Goal: Transaction & Acquisition: Download file/media

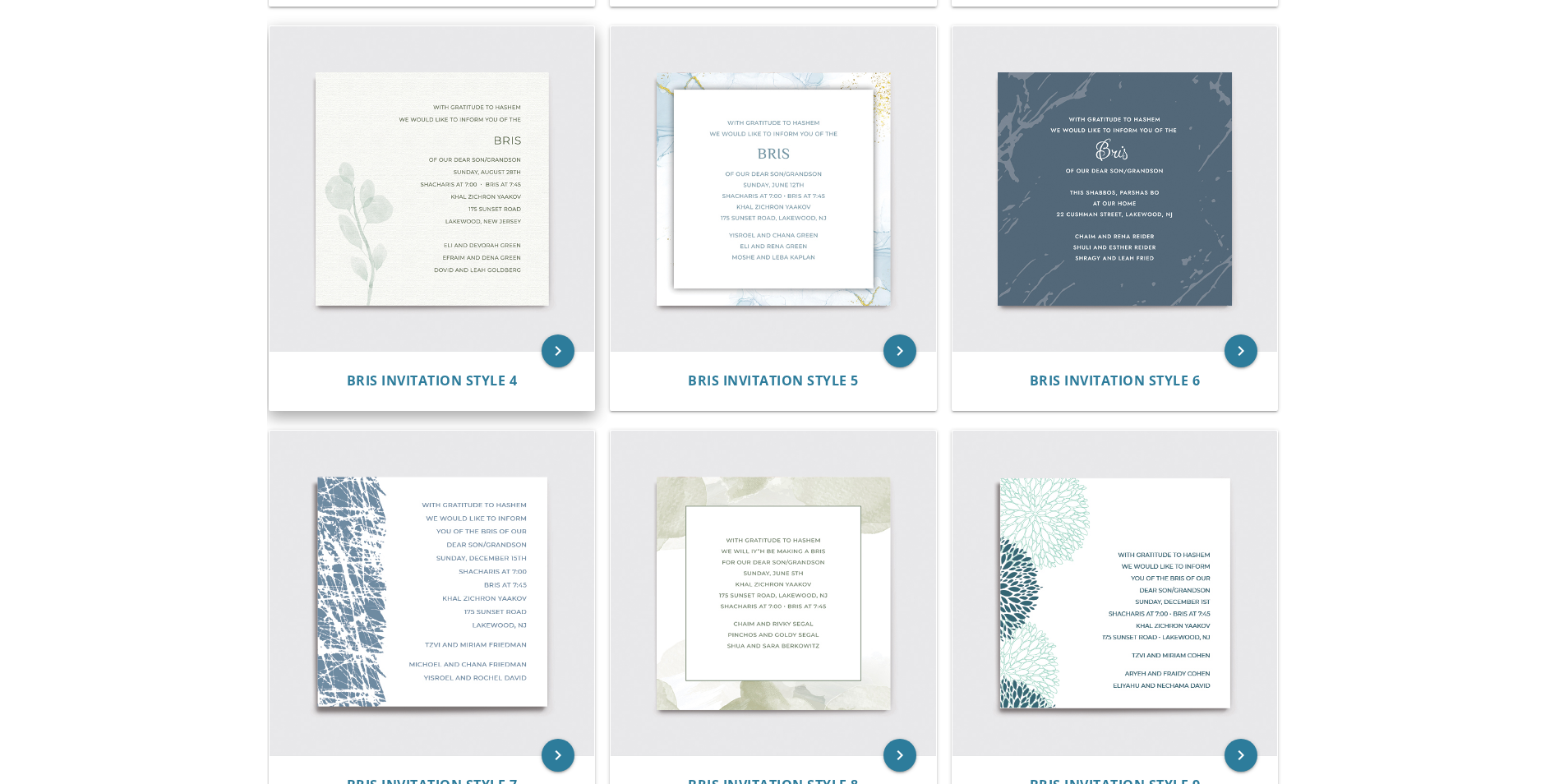
scroll to position [731, 0]
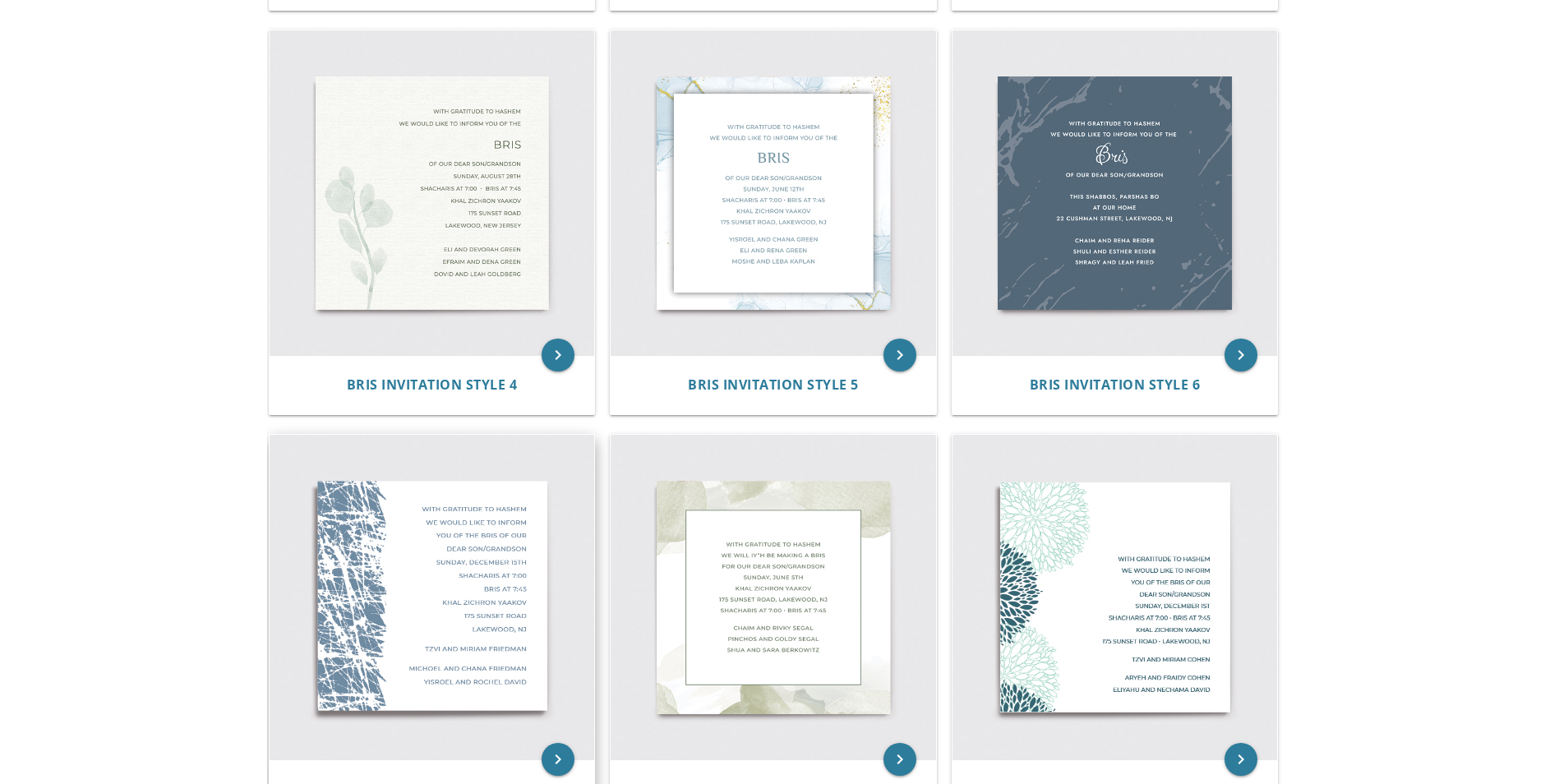
click at [484, 508] on img at bounding box center [432, 597] width 326 height 326
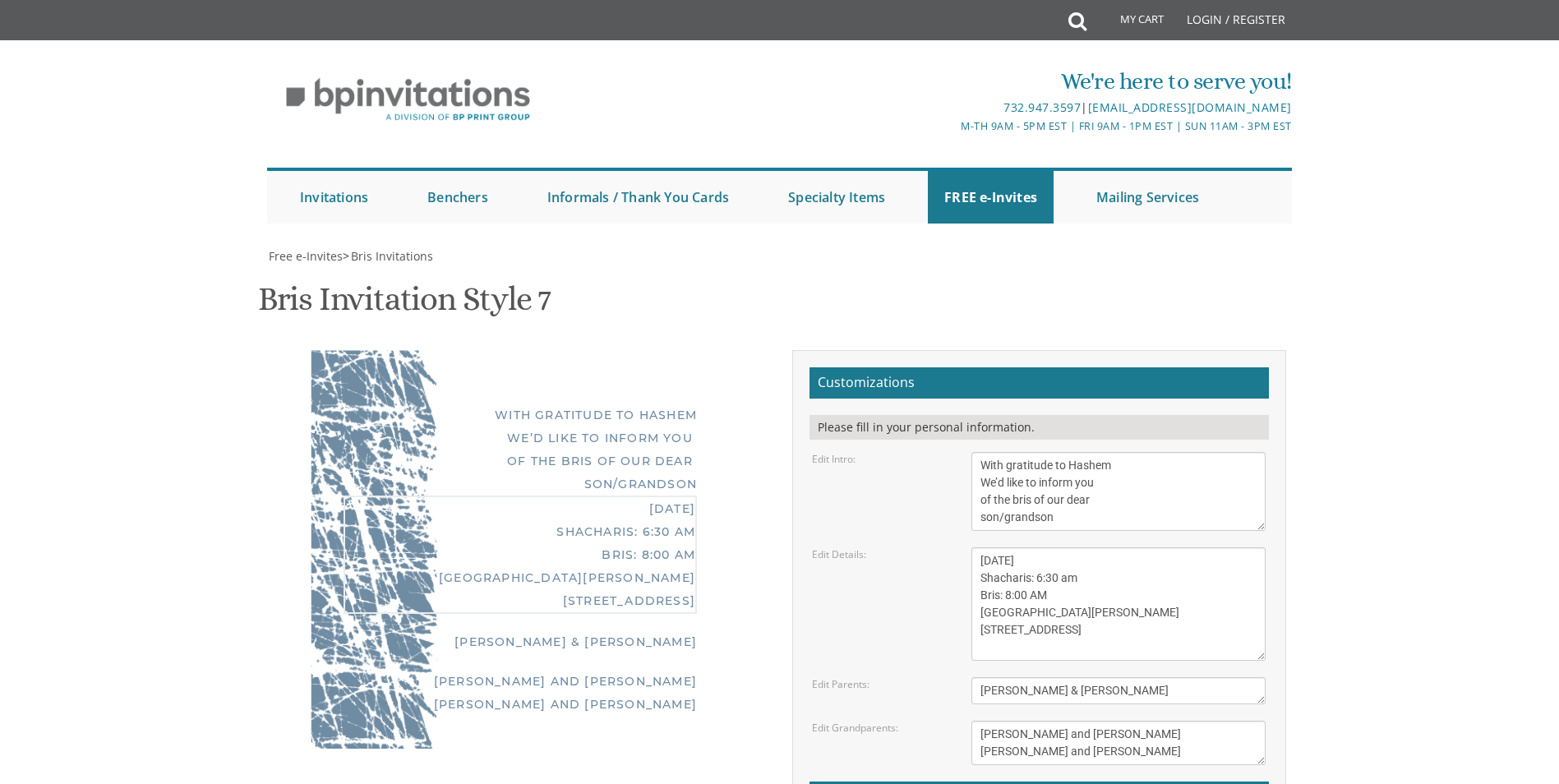
drag, startPoint x: 1014, startPoint y: 561, endPoint x: 927, endPoint y: 559, distance: 87.0
click at [927, 559] on div "Edit Details: Sunday, May 8th Shacharis: 6:30 am Bris: 8:00 AM Ateres Leah Hall…" at bounding box center [1038, 604] width 478 height 113
drag, startPoint x: 1033, startPoint y: 561, endPoint x: 1062, endPoint y: 568, distance: 29.8
click at [1062, 568] on textarea "Sunday, May 8th Shacharis: 6:30 am Bris: 8:00 AM Ateres Leah Hall 805 Cross St …" at bounding box center [1118, 604] width 294 height 113
drag, startPoint x: 1035, startPoint y: 578, endPoint x: 1054, endPoint y: 578, distance: 19.0
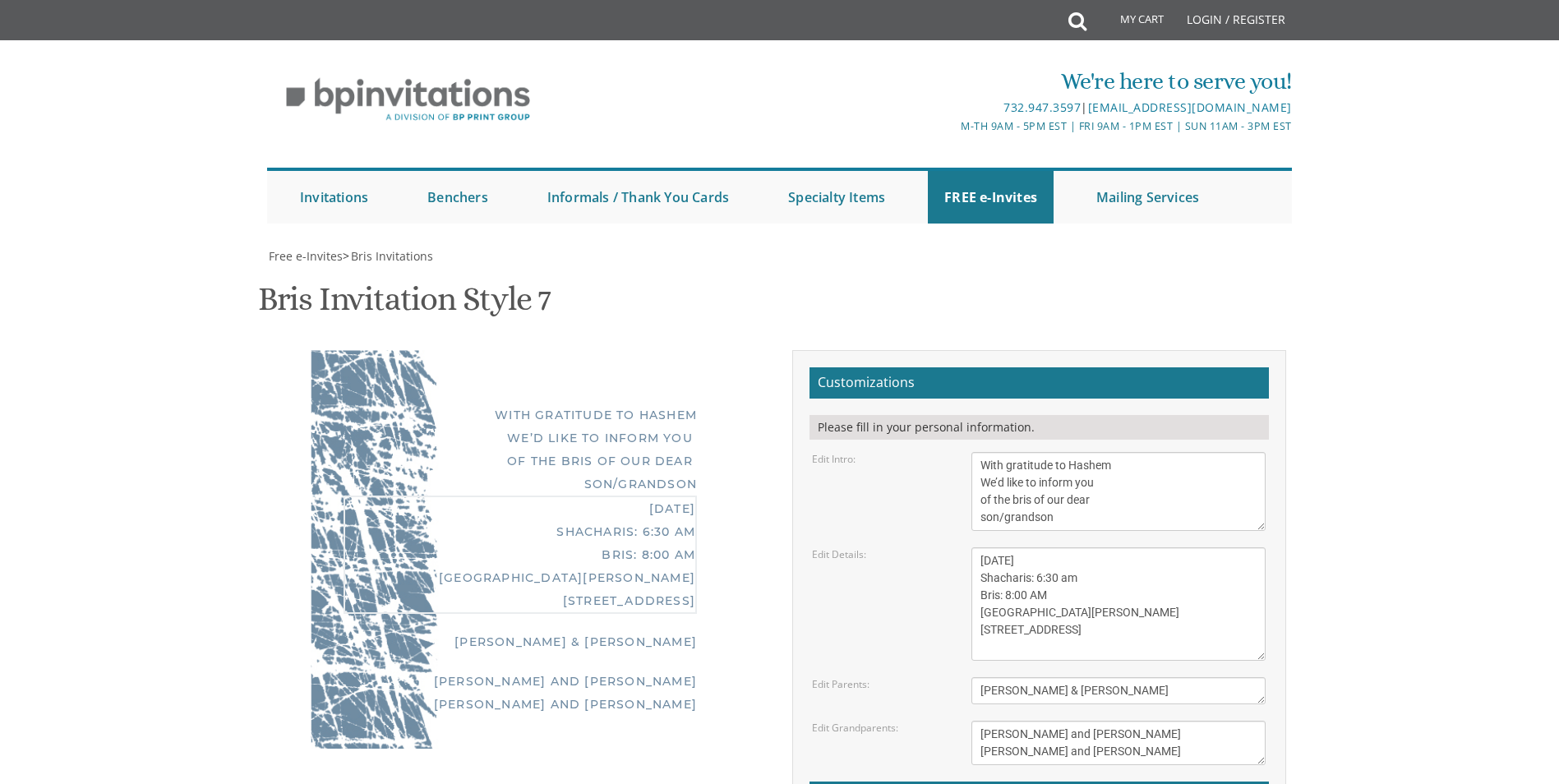
click at [1054, 578] on textarea "Sunday, May 8th Shacharis: 6:30 am Bris: 8:00 AM Ateres Leah Hall 805 Cross St …" at bounding box center [1118, 604] width 294 height 113
click at [1066, 589] on textarea "Sunday, May 8th Shacharis: 6:30 am Bris: 8:00 AM Ateres Leah Hall 805 Cross St …" at bounding box center [1118, 604] width 294 height 113
click at [1057, 579] on textarea "Sunday, May 8th Shacharis: 6:30 am Bris: 8:00 AM Ateres Leah Hall 805 Cross St …" at bounding box center [1118, 604] width 294 height 113
click at [1042, 579] on textarea "Sunday, May 8th Shacharis: 6:30 am Bris: 8:00 AM Ateres Leah Hall 805 Cross St …" at bounding box center [1118, 604] width 294 height 113
drag, startPoint x: 1013, startPoint y: 597, endPoint x: 1024, endPoint y: 597, distance: 11.0
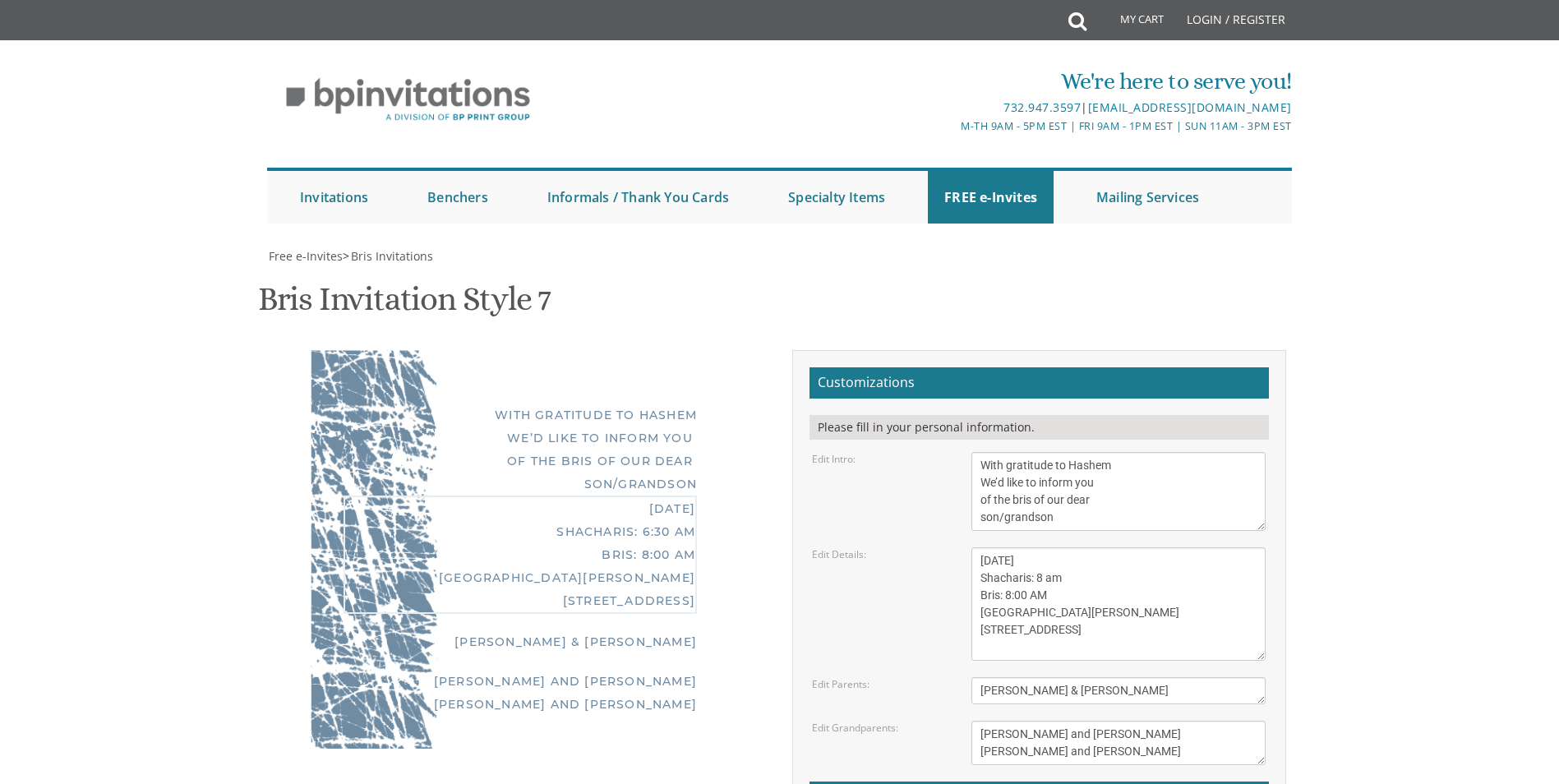
click at [1024, 597] on textarea "Sunday, May 8th Shacharis: 6:30 am Bris: 8:00 AM Ateres Leah Hall 805 Cross St …" at bounding box center [1118, 604] width 294 height 113
click at [1038, 580] on textarea "Sunday, May 8th Shacharis: 6:30 am Bris: 8:00 AM Ateres Leah Hall 805 Cross St …" at bounding box center [1118, 604] width 294 height 113
drag, startPoint x: 1003, startPoint y: 614, endPoint x: 964, endPoint y: 616, distance: 39.1
click at [964, 616] on div "Sunday, May 8th Shacharis: 6:30 am Bris: 8:00 AM Ateres Leah Hall 805 Cross St …" at bounding box center [1118, 604] width 319 height 113
drag, startPoint x: 1050, startPoint y: 631, endPoint x: 956, endPoint y: 632, distance: 94.0
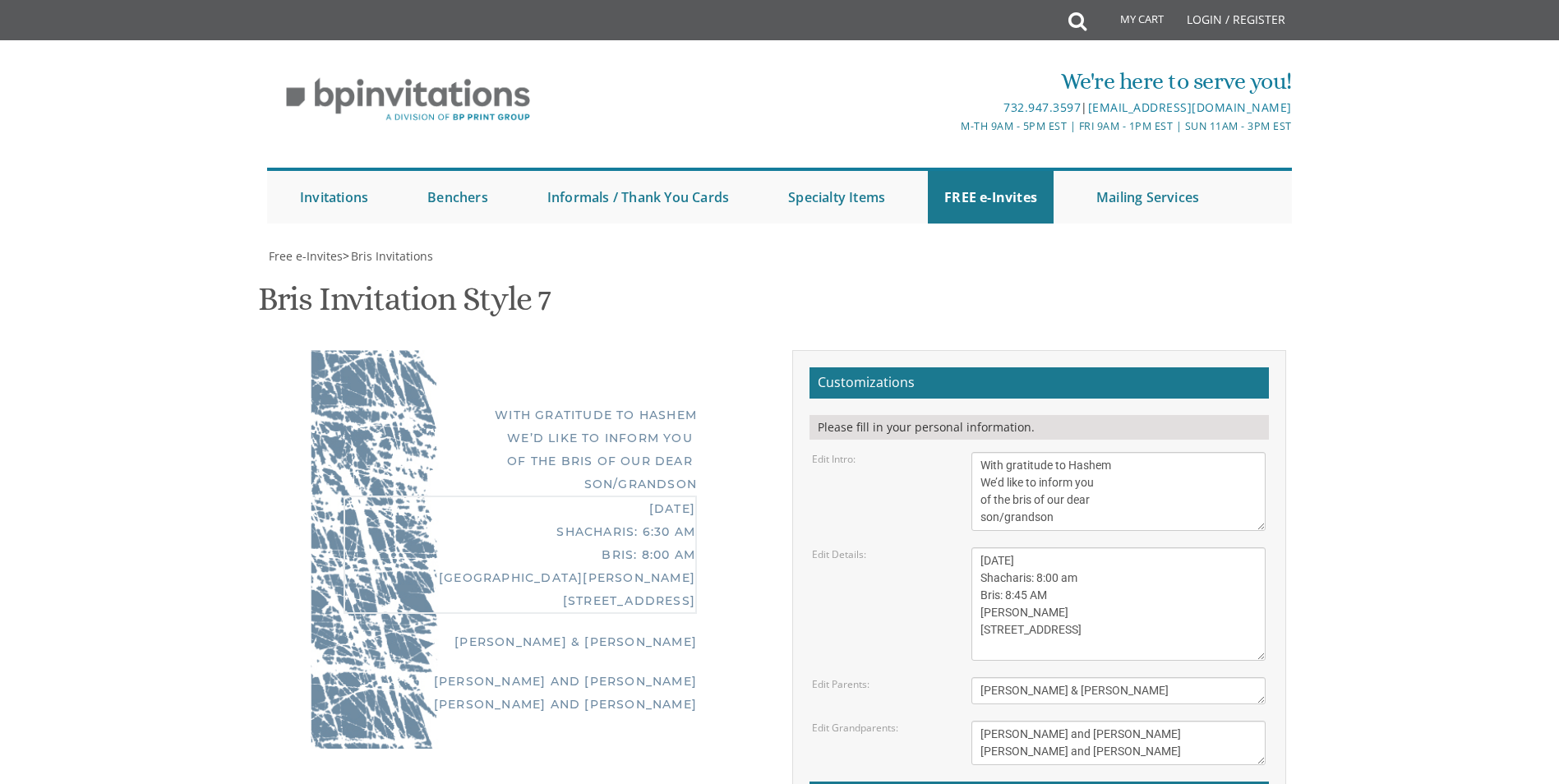
click at [956, 632] on div "Edit Details: Sunday, May 8th Shacharis: 6:30 am Bris: 8:00 AM Ateres Leah Hall…" at bounding box center [1038, 604] width 478 height 113
type textarea "Thursday, August 28th Shacharis: 8:00 am Bris: 8:45 AM Bais Shabsi 61 Pawnee Ro…"
drag, startPoint x: 1107, startPoint y: 611, endPoint x: 960, endPoint y: 610, distance: 147.0
click at [960, 677] on div "Tzvi & Miriam Friedman" at bounding box center [1118, 691] width 319 height 27
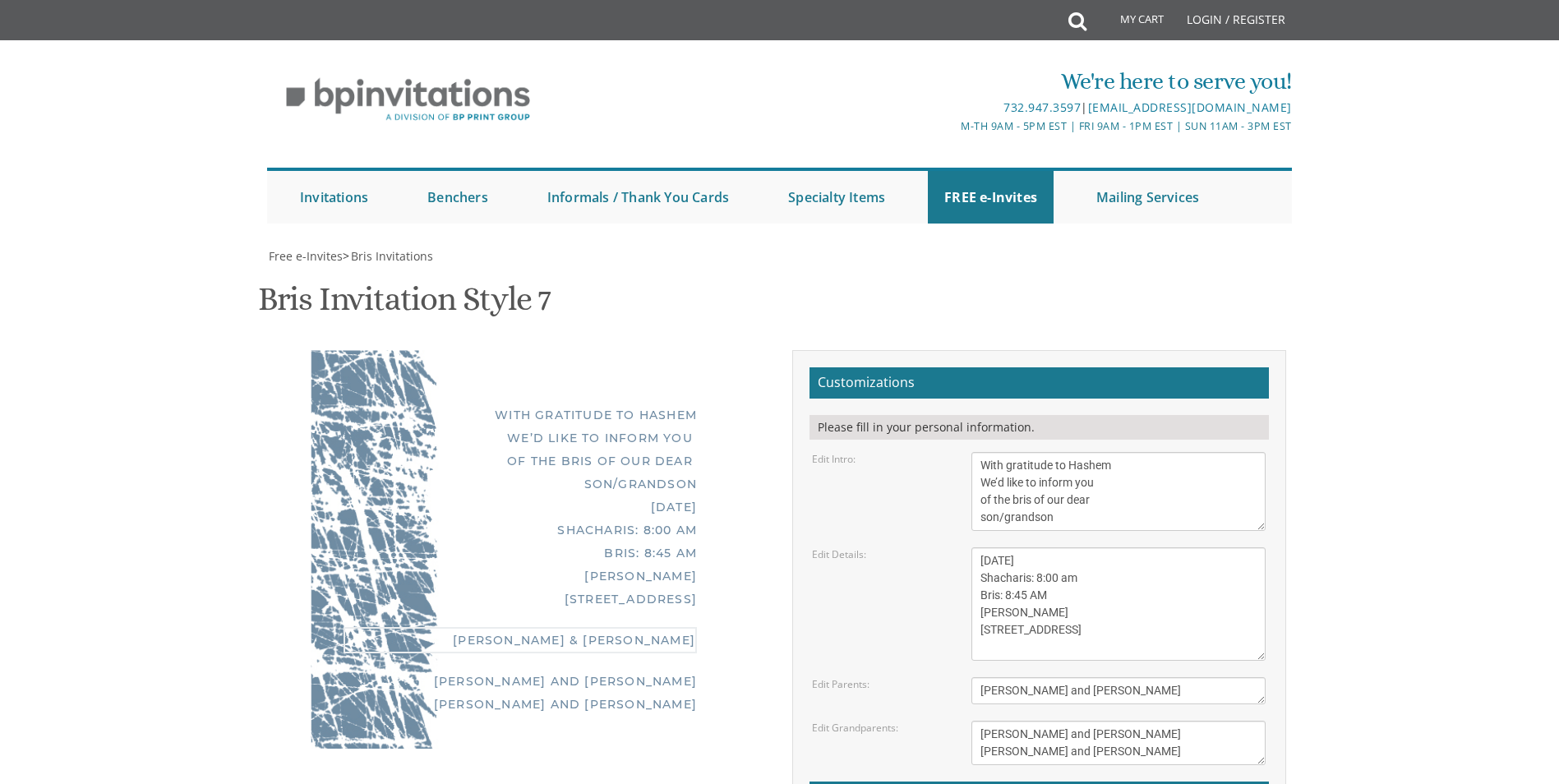
click at [1073, 677] on textarea "Tzvi & Miriam Friedman" at bounding box center [1118, 691] width 294 height 27
click at [713, 552] on div "With gratitude to Hashem We’d like to inform you of the bris of our dear son/gr…" at bounding box center [520, 549] width 419 height 398
drag, startPoint x: 1047, startPoint y: 613, endPoint x: 1062, endPoint y: 614, distance: 15.0
click at [1062, 677] on textarea "Tzvi & Miriam Friedman" at bounding box center [1118, 691] width 294 height 27
drag, startPoint x: 1066, startPoint y: 614, endPoint x: 1047, endPoint y: 614, distance: 19.0
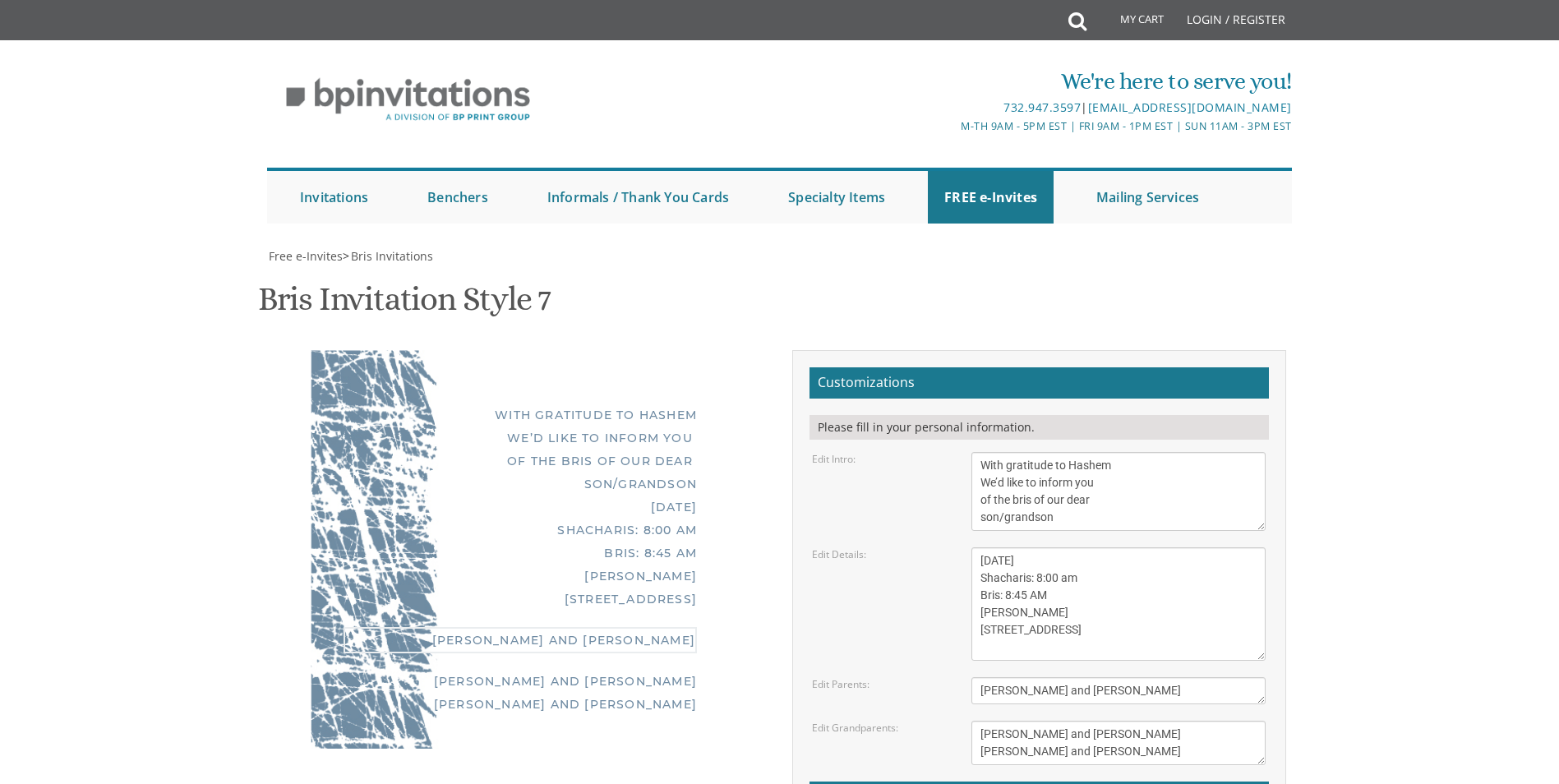
click at [1047, 677] on textarea "Tzvi & Miriam Friedman" at bounding box center [1118, 691] width 294 height 27
type textarea "[PERSON_NAME] & [PERSON_NAME]"
click at [596, 597] on div "With gratitude to Hashem We’d like to inform you of the bris of our dear son/gr…" at bounding box center [520, 547] width 419 height 395
click at [514, 627] on div "[PERSON_NAME] & [PERSON_NAME]" at bounding box center [521, 639] width 354 height 23
drag, startPoint x: 1061, startPoint y: 654, endPoint x: 921, endPoint y: 654, distance: 140.0
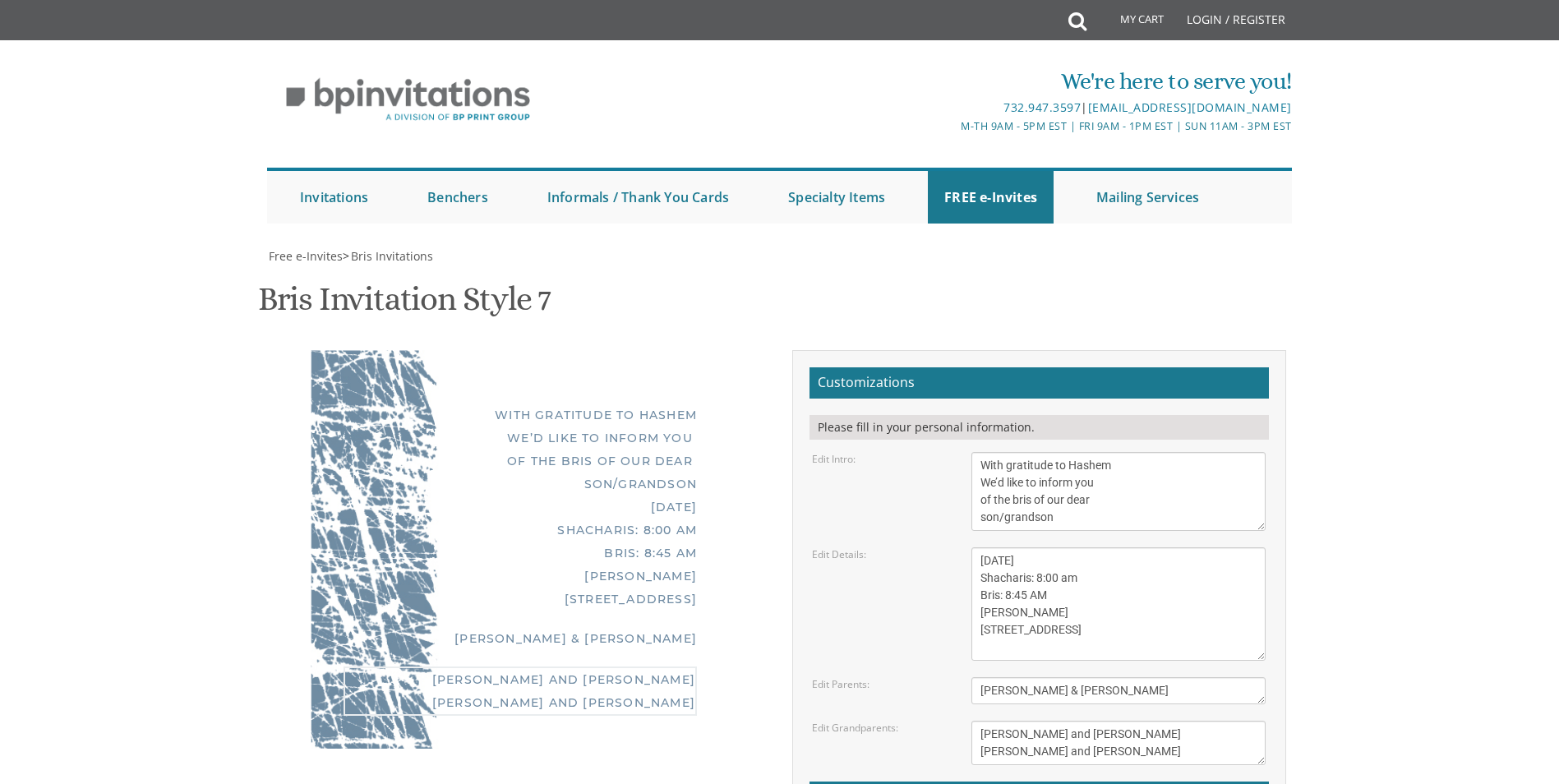
click at [921, 720] on div "Edit Grandparents: Michoel and Chana Friedman Yisroel and Rochel David" at bounding box center [1038, 742] width 478 height 44
click at [993, 720] on textarea "Michoel and Chana Friedman Yisroel and Rochel David" at bounding box center [1118, 742] width 294 height 44
drag, startPoint x: 1113, startPoint y: 743, endPoint x: 949, endPoint y: 755, distance: 164.4
click at [949, 755] on div "Edit Grandparents: Michoel and Chana Friedman Yisroel and Rochel David" at bounding box center [1038, 742] width 478 height 44
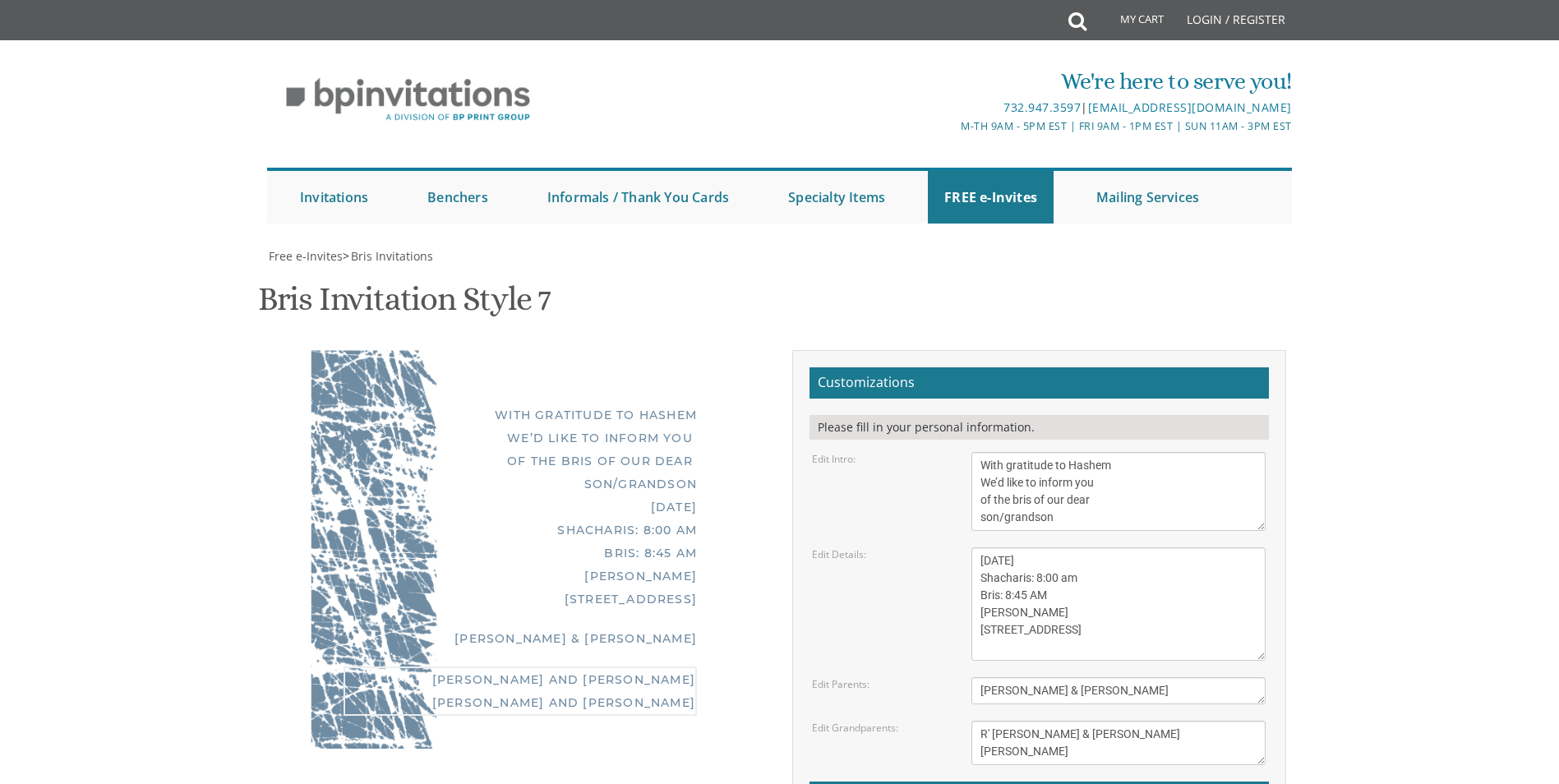
type textarea "R' [PERSON_NAME] & [PERSON_NAME] [PERSON_NAME]"
click at [543, 610] on div "Thursday, August 28th Shacharis: 8:00 am Bris: 8:45 AM Bais Shabsi 61 Pawnee Ro…" at bounding box center [521, 553] width 354 height 115
click at [1097, 565] on textarea "Sunday, May 8th Shacharis: 6:30 am Bris: 8:00 AM Ateres Leah Hall 805 Cross St …" at bounding box center [1118, 604] width 294 height 113
click at [538, 528] on div "Thursday, August 28th Shacharis: 8:00 am Bris: 8:45 AM Bais Shabsi 61 Pawnee Ro…" at bounding box center [521, 554] width 354 height 118
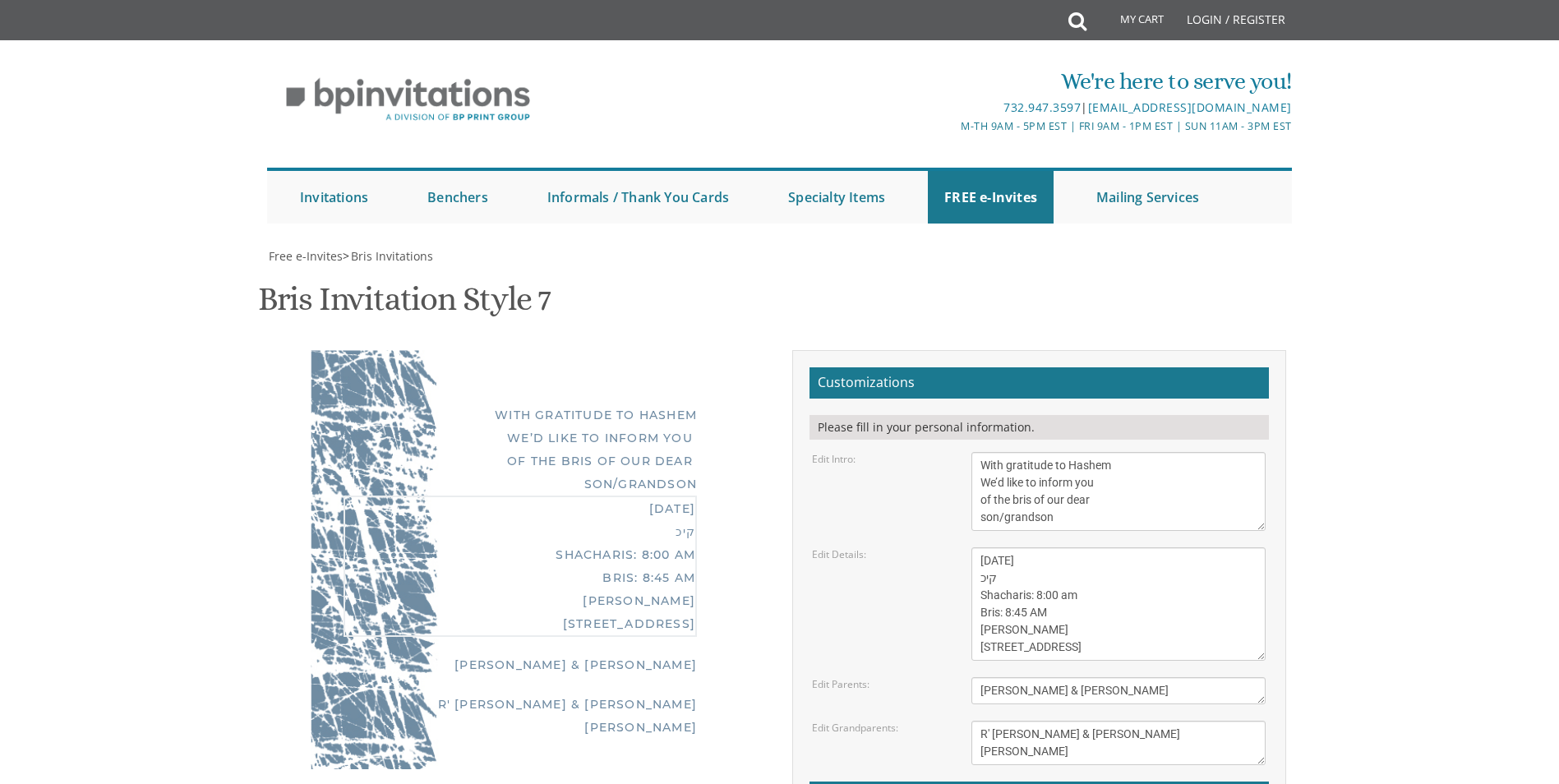
drag, startPoint x: 1005, startPoint y: 580, endPoint x: 959, endPoint y: 580, distance: 46.0
click at [959, 580] on div "Edit Details: Sunday, May 8th Shacharis: 6:30 am Bris: 8:00 AM Ateres Leah Hall…" at bounding box center [1038, 604] width 478 height 113
click at [997, 547] on textarea "Sunday, May 8th Shacharis: 6:30 am Bris: 8:00 AM Ateres Leah Hall 805 Cross St …" at bounding box center [1118, 604] width 294 height 113
type textarea "[DATE] Shacharis: 8:00 am Bris: 8:45 AM [PERSON_NAME] [STREET_ADDRESS]"
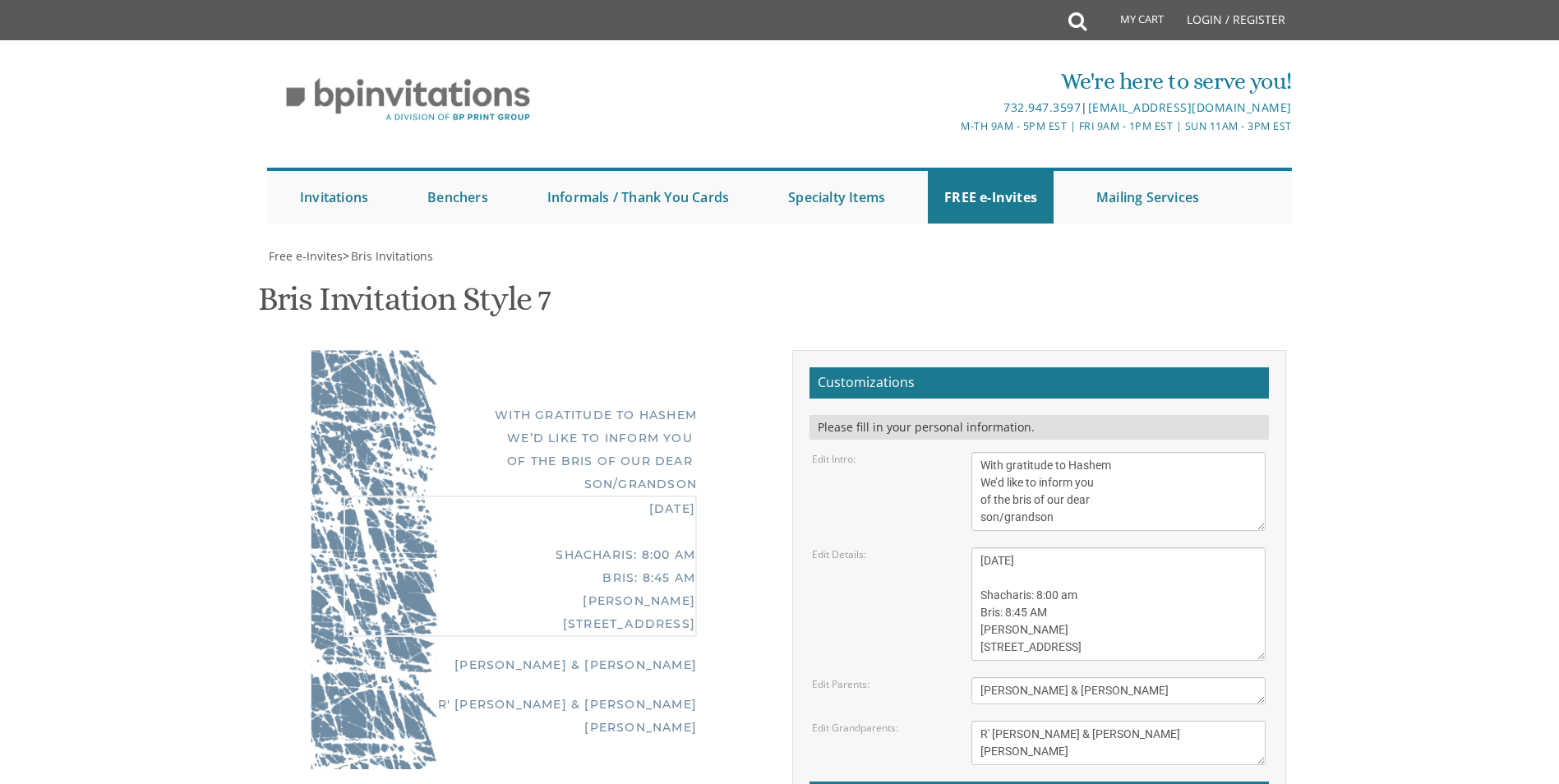
scroll to position [17, 0]
drag, startPoint x: 978, startPoint y: 561, endPoint x: 1064, endPoint y: 653, distance: 125.9
click at [1064, 653] on textarea "Sunday, May 8th Shacharis: 6:30 am Bris: 8:00 AM Ateres Leah Hall 805 Cross St …" at bounding box center [1118, 604] width 294 height 113
drag, startPoint x: 1093, startPoint y: 666, endPoint x: 959, endPoint y: 640, distance: 136.5
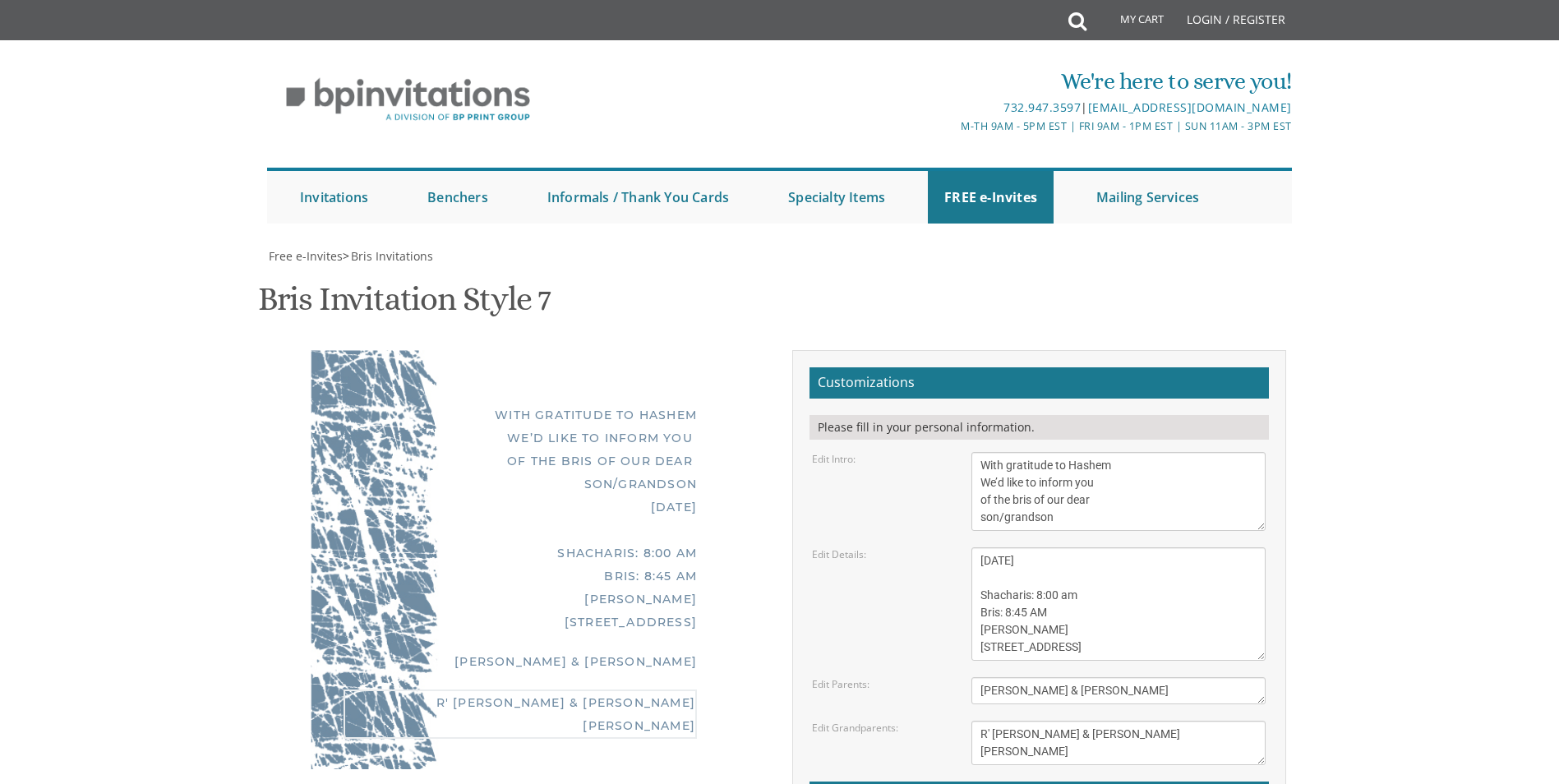
click at [959, 720] on div "Edit Grandparents: Michoel and Chana Friedman Yisroel and Rochel David" at bounding box center [1038, 742] width 478 height 44
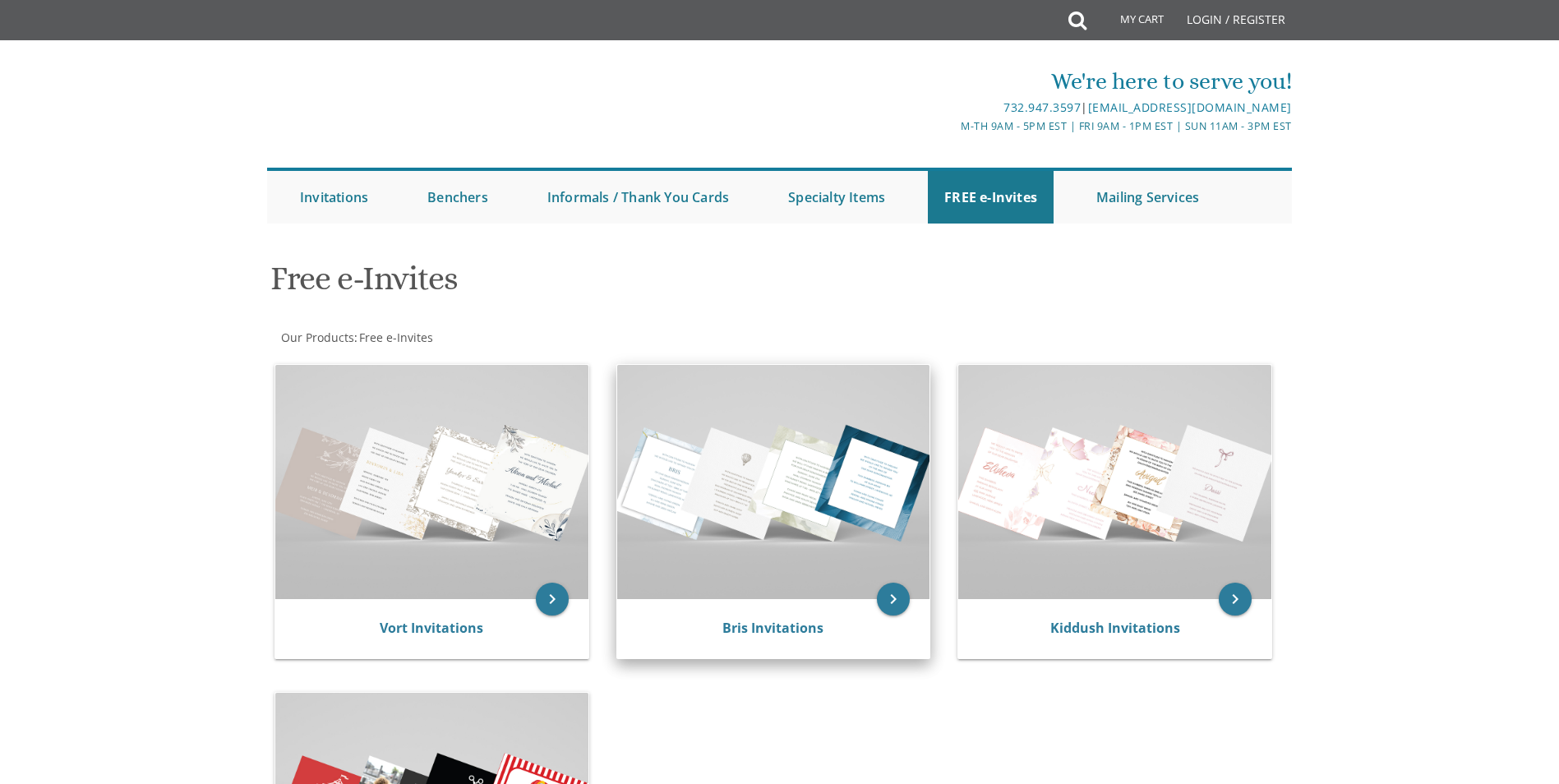
click at [735, 549] on img at bounding box center [774, 482] width 313 height 234
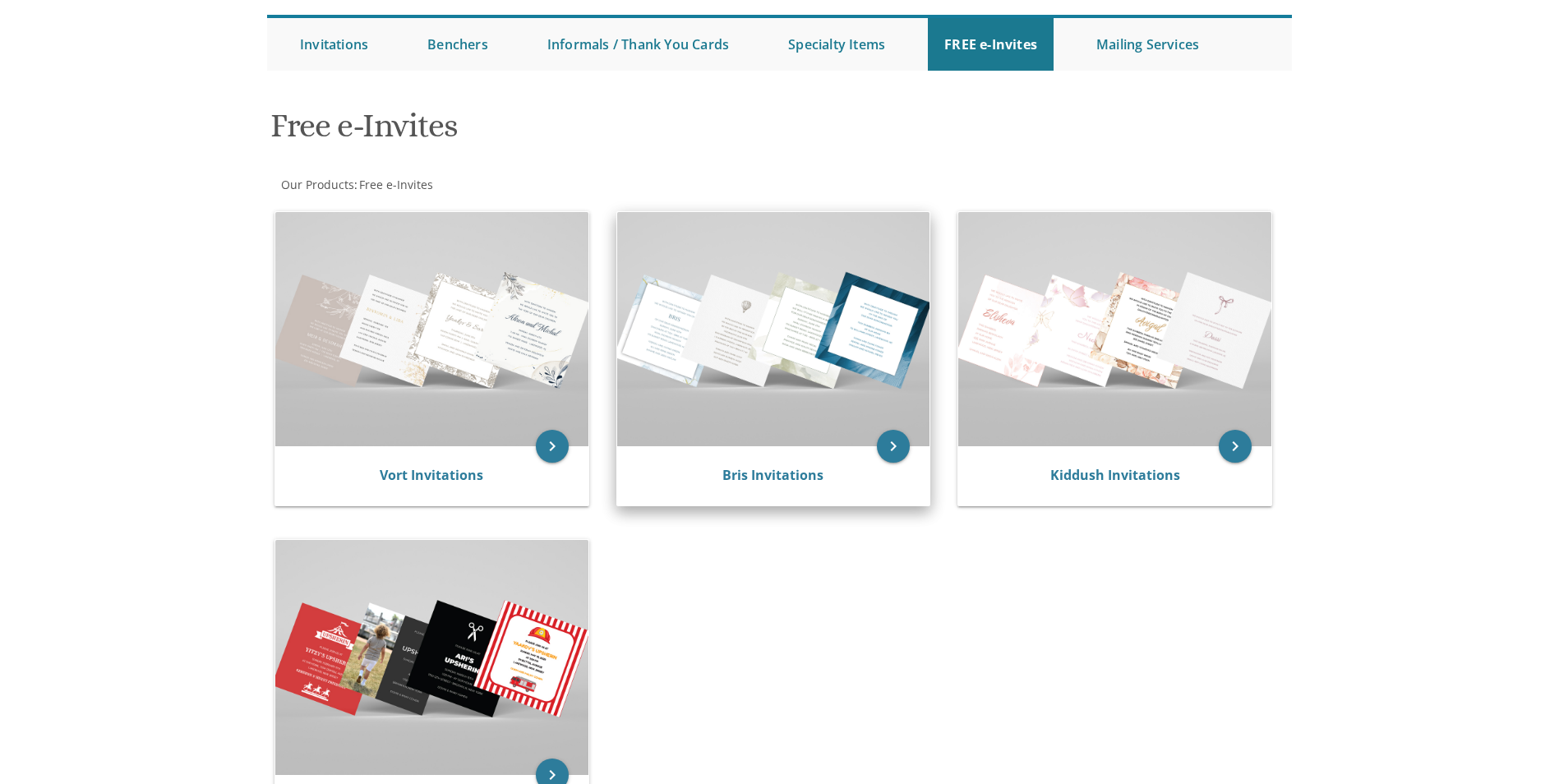
scroll to position [164, 0]
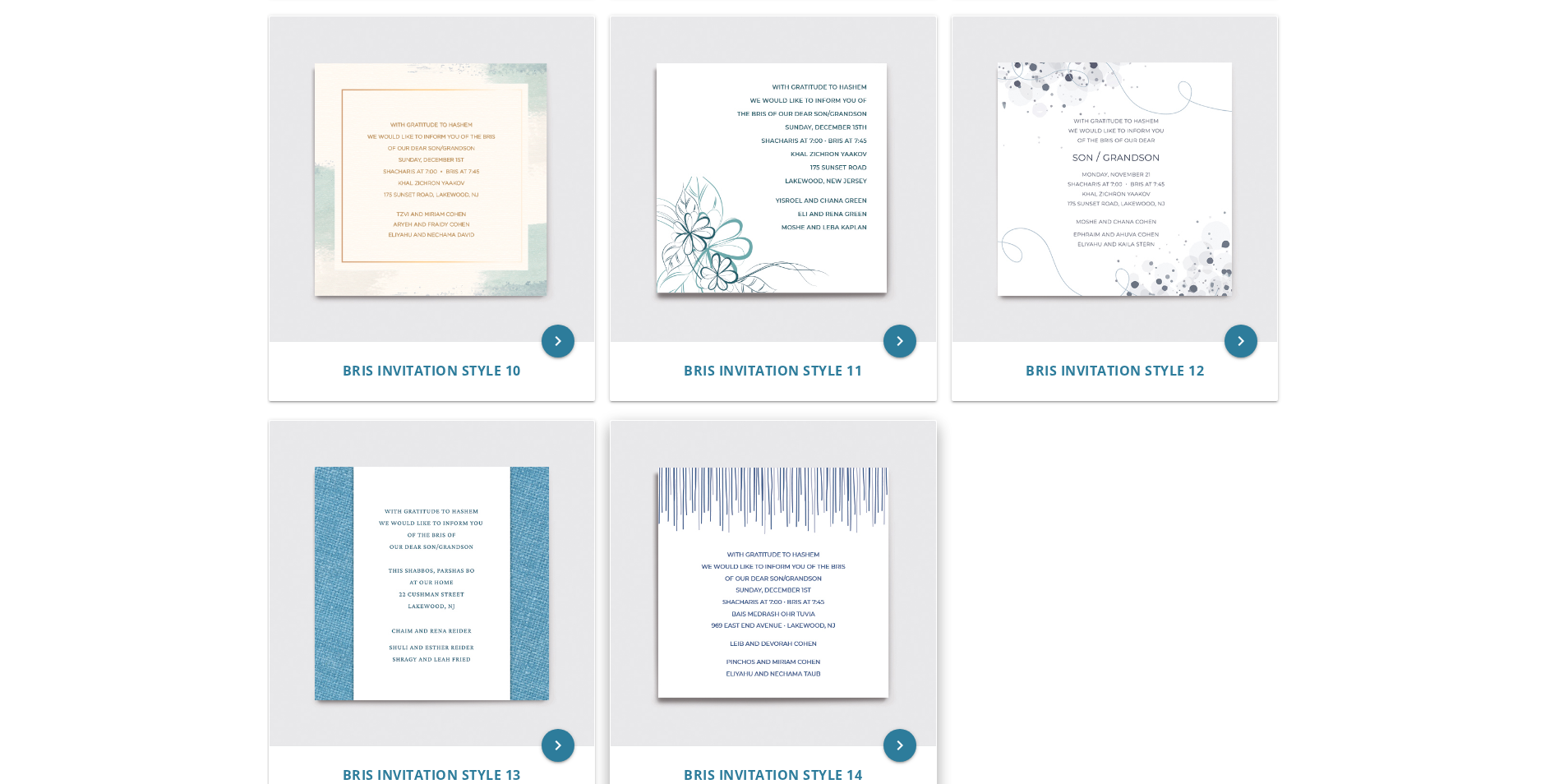
scroll to position [1561, 0]
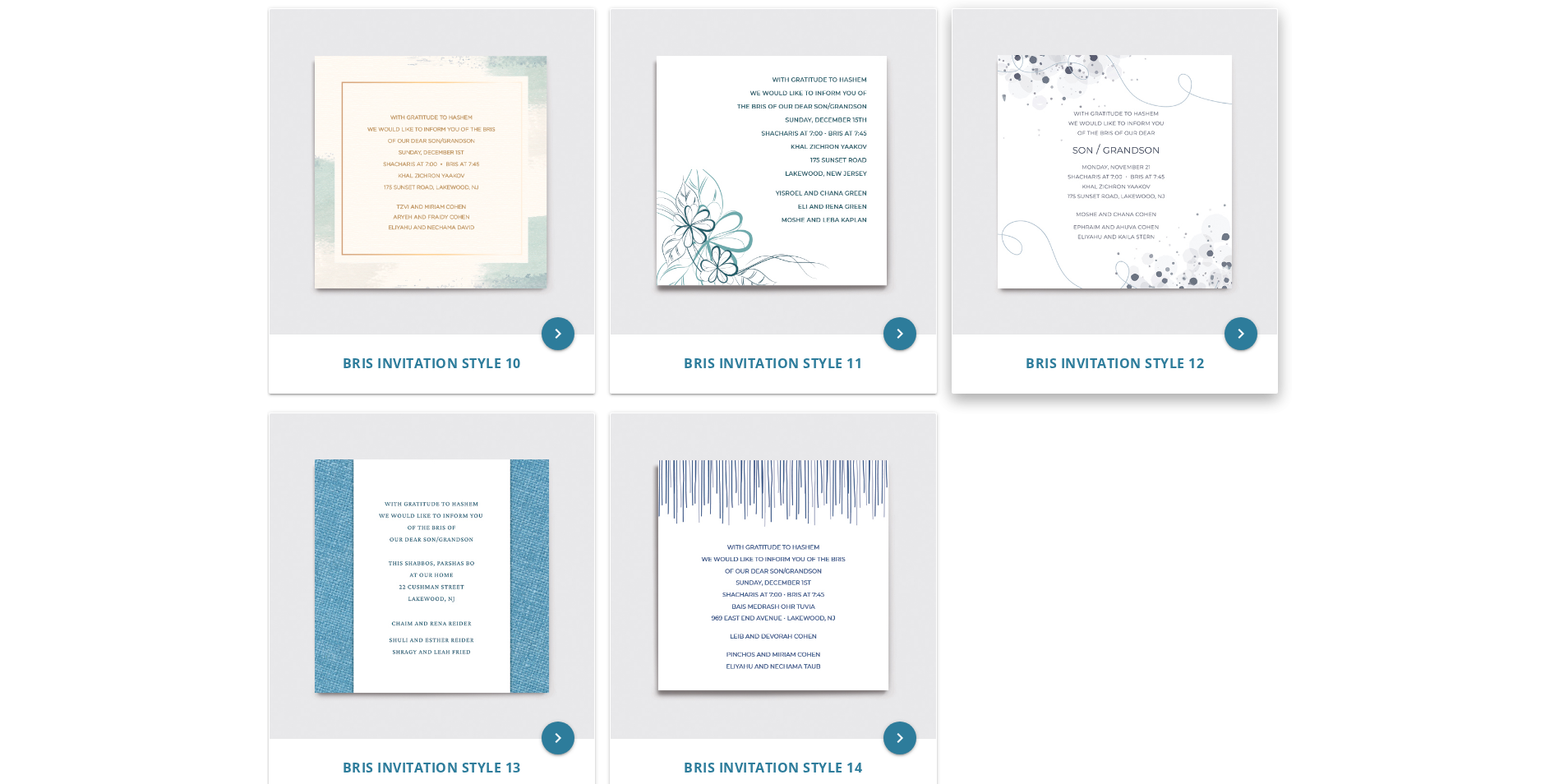
click at [1169, 266] on img at bounding box center [1115, 171] width 326 height 326
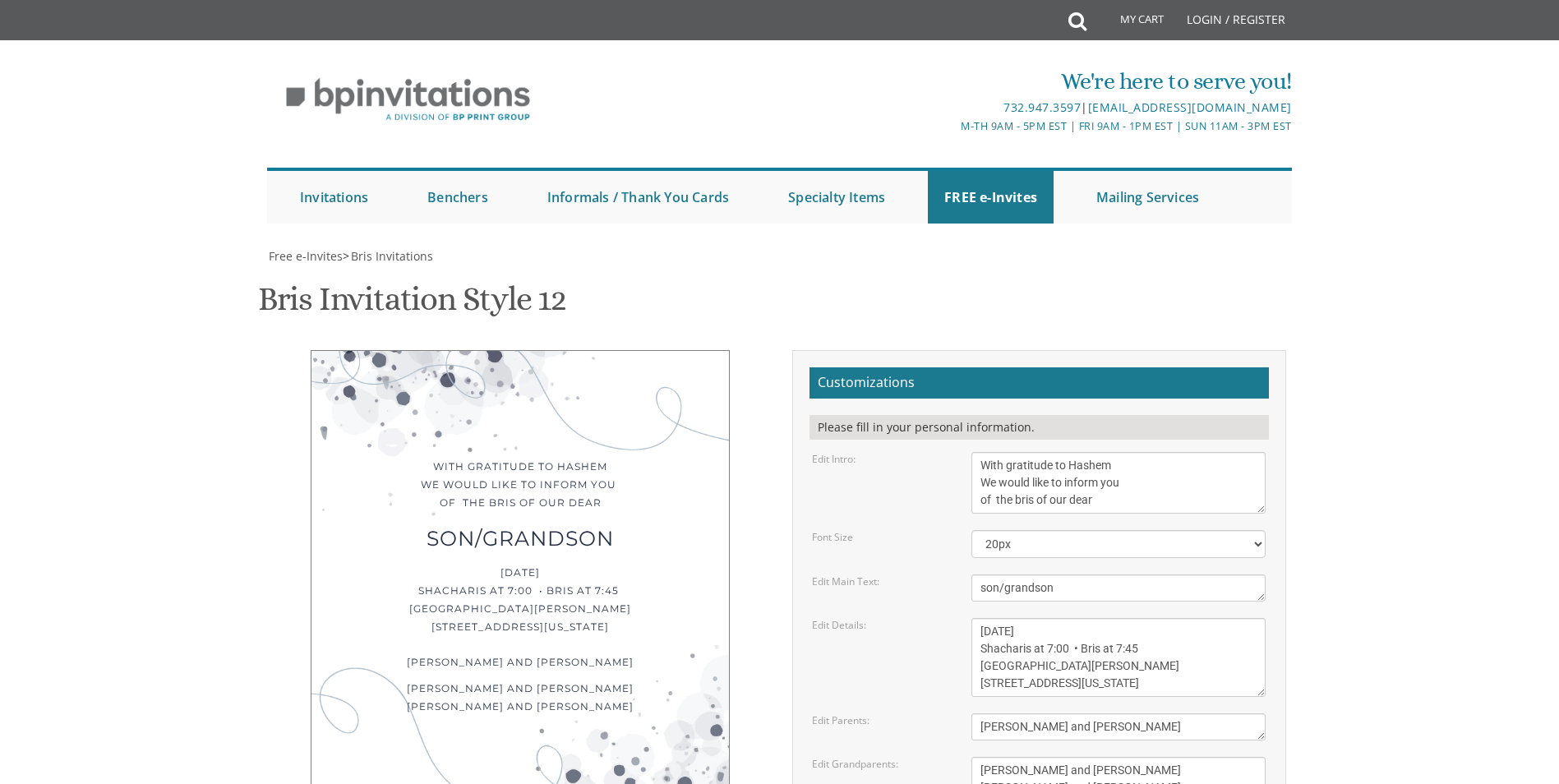
scroll to position [164, 0]
click at [1134, 530] on select "20px 30px 40px" at bounding box center [1118, 544] width 294 height 28
click at [971, 530] on select "20px 30px 40px" at bounding box center [1118, 544] width 294 height 28
click at [1113, 452] on textarea "With gratitude to Hashem We would like to inform you of the bris of our dear" at bounding box center [1118, 483] width 294 height 62
drag, startPoint x: 1066, startPoint y: 430, endPoint x: 955, endPoint y: 428, distance: 111.0
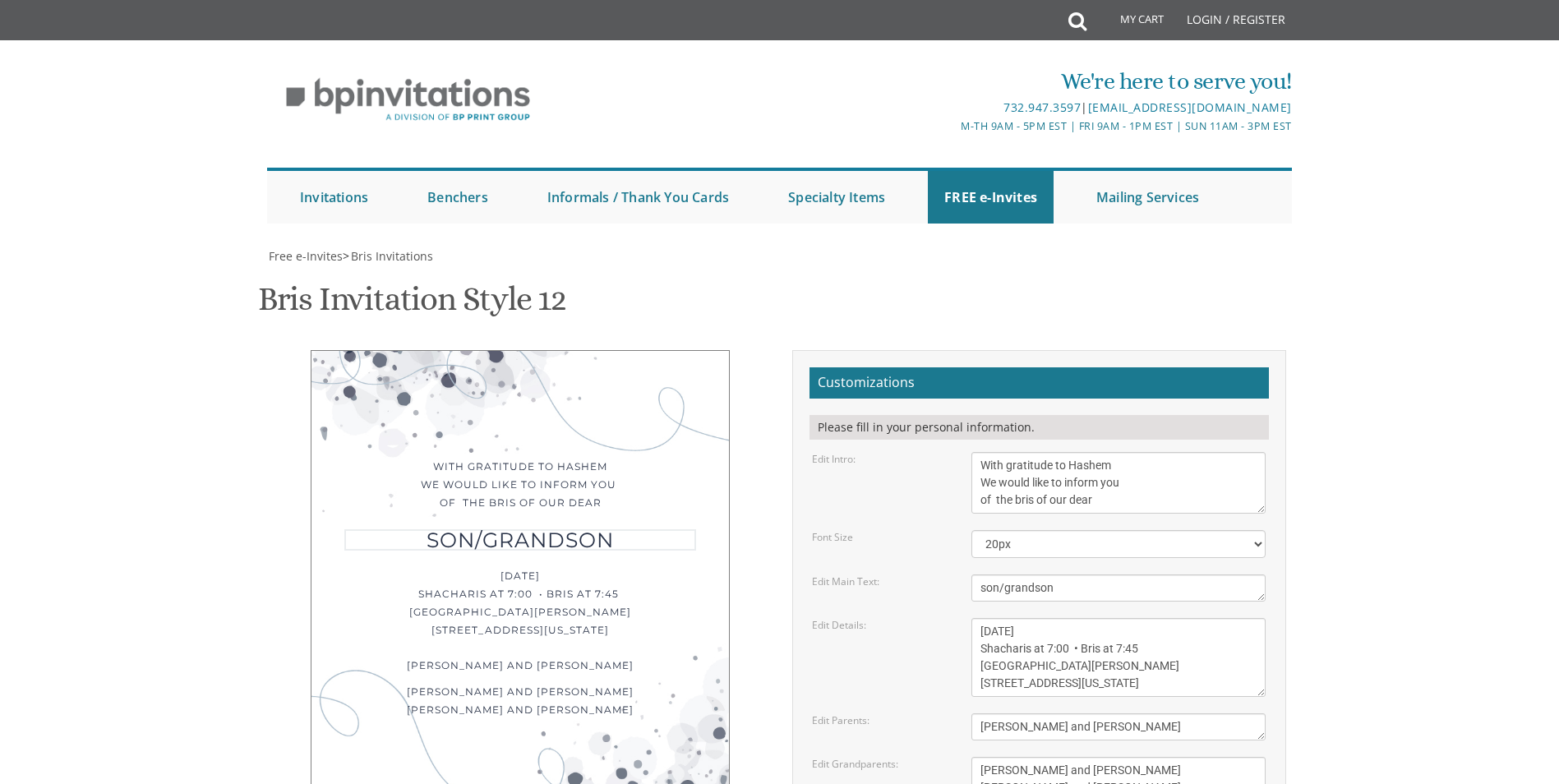
click at [955, 574] on div "Edit Main Text: son/grandson" at bounding box center [1038, 588] width 478 height 27
click at [1117, 452] on textarea "With gratitude to Hashem We would like to inform you of the bris of our dear" at bounding box center [1118, 483] width 294 height 62
paste textarea "son/grandson"
type textarea "With gratitude to Hashem We would like to inform you of the bris of our dear so…"
click at [585, 457] on div "With gratitude to Hashem We would like to inform you of the bris of our dear so…" at bounding box center [521, 484] width 352 height 55
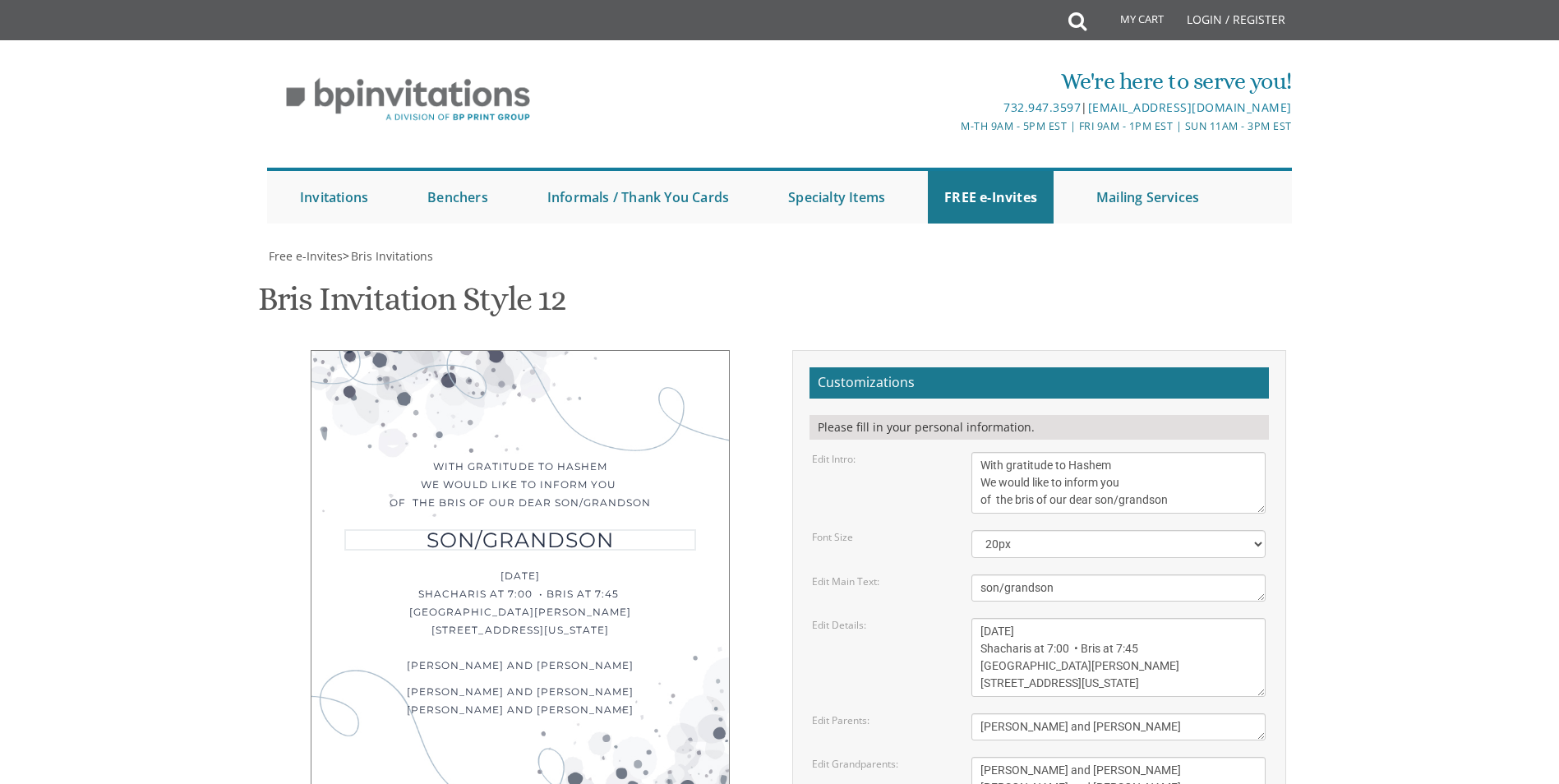
drag, startPoint x: 996, startPoint y: 430, endPoint x: 888, endPoint y: 431, distance: 108.0
click at [888, 574] on div "Edit Main Text: son/grandson" at bounding box center [1038, 588] width 478 height 27
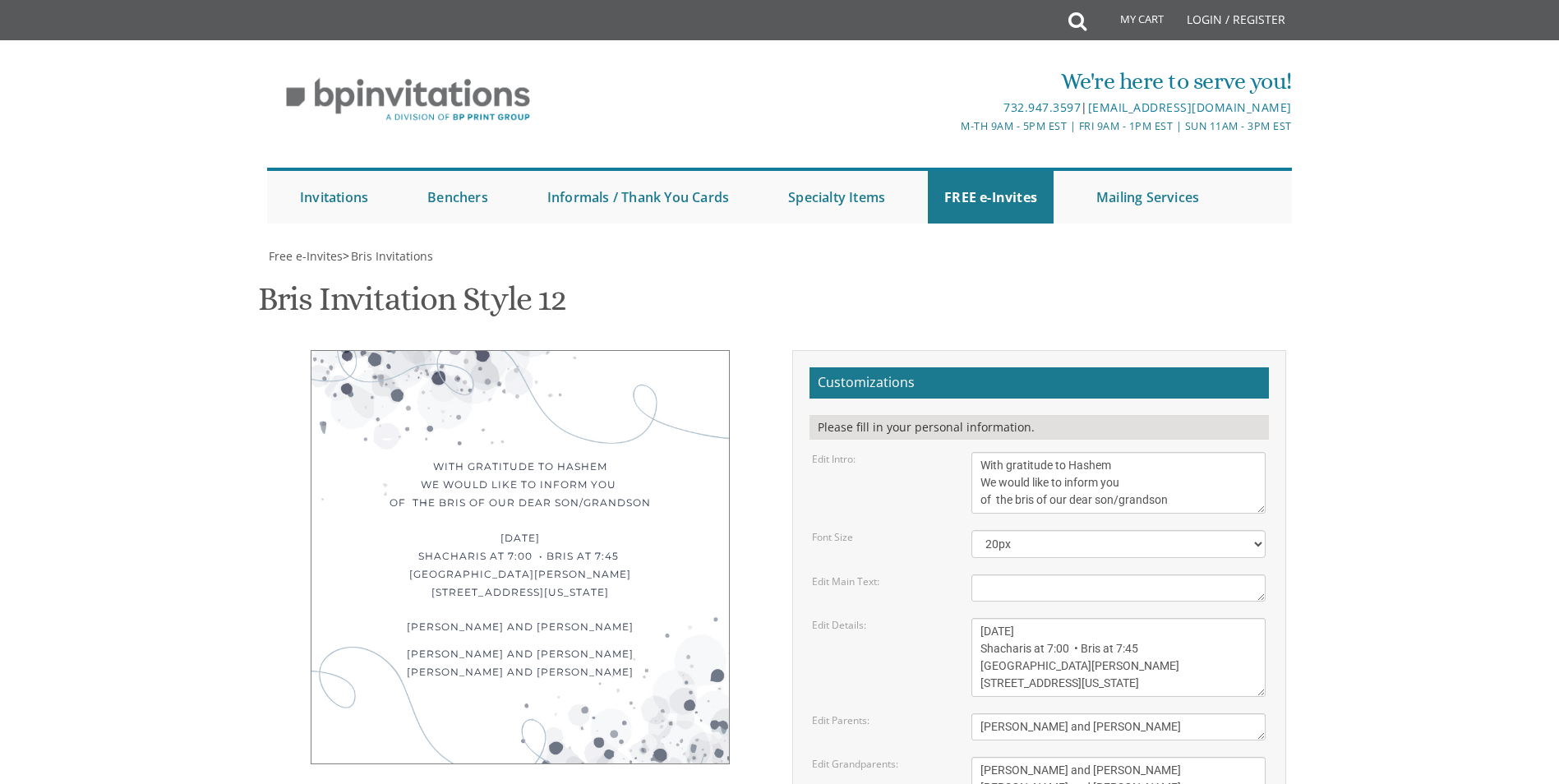
click at [602, 375] on div "With gratitude to Hashem We would like to inform you of the bris of our dear so…" at bounding box center [520, 557] width 419 height 414
click at [1100, 452] on textarea "With gratitude to Hashem We would like to inform you of the bris of our dear" at bounding box center [1118, 483] width 294 height 62
type textarea "With gratitude to Hashem We would like to inform you of the bris of our dear so…"
click at [578, 457] on div "With gratitude to Hashem We would like to inform you of the bris of our dear so…" at bounding box center [521, 486] width 352 height 58
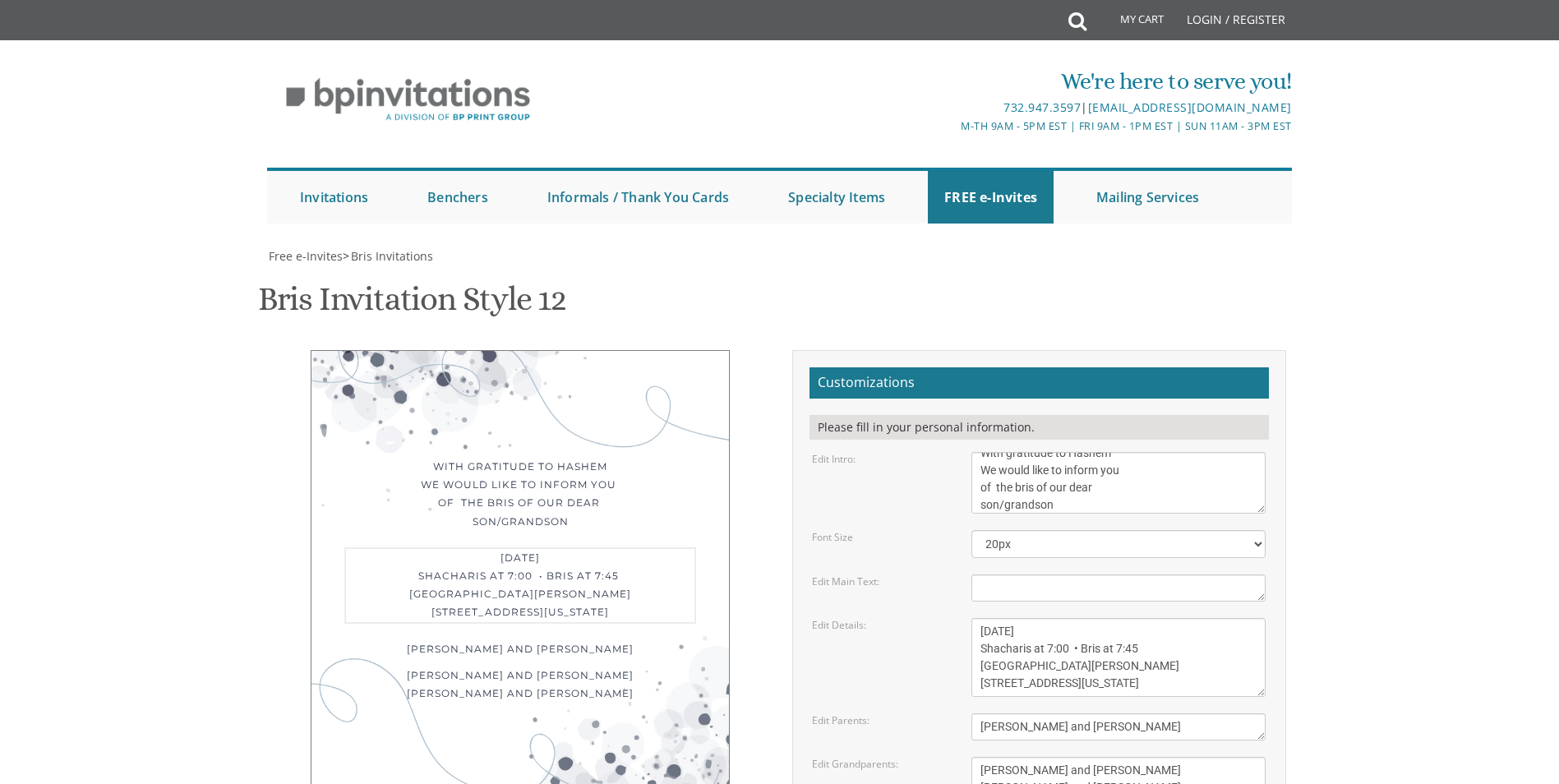
drag, startPoint x: 1108, startPoint y: 467, endPoint x: 949, endPoint y: 468, distance: 159.0
click at [949, 618] on div "Edit Details: [DATE] Shacharis at 7:00 • Bris at 7:45 [GEOGRAPHIC_DATA][PERSON_…" at bounding box center [1038, 658] width 478 height 79
click at [1048, 618] on textarea "[DATE] Shacharis at 7:00 • Bris at 7:45 [GEOGRAPHIC_DATA][PERSON_NAME] [STREET_…" at bounding box center [1118, 658] width 294 height 79
click at [1118, 618] on textarea "[DATE] Shacharis at 7:00 • Bris at 7:45 [GEOGRAPHIC_DATA][PERSON_NAME] [STREET_…" at bounding box center [1118, 658] width 294 height 79
drag, startPoint x: 981, startPoint y: 501, endPoint x: 1238, endPoint y: 585, distance: 270.4
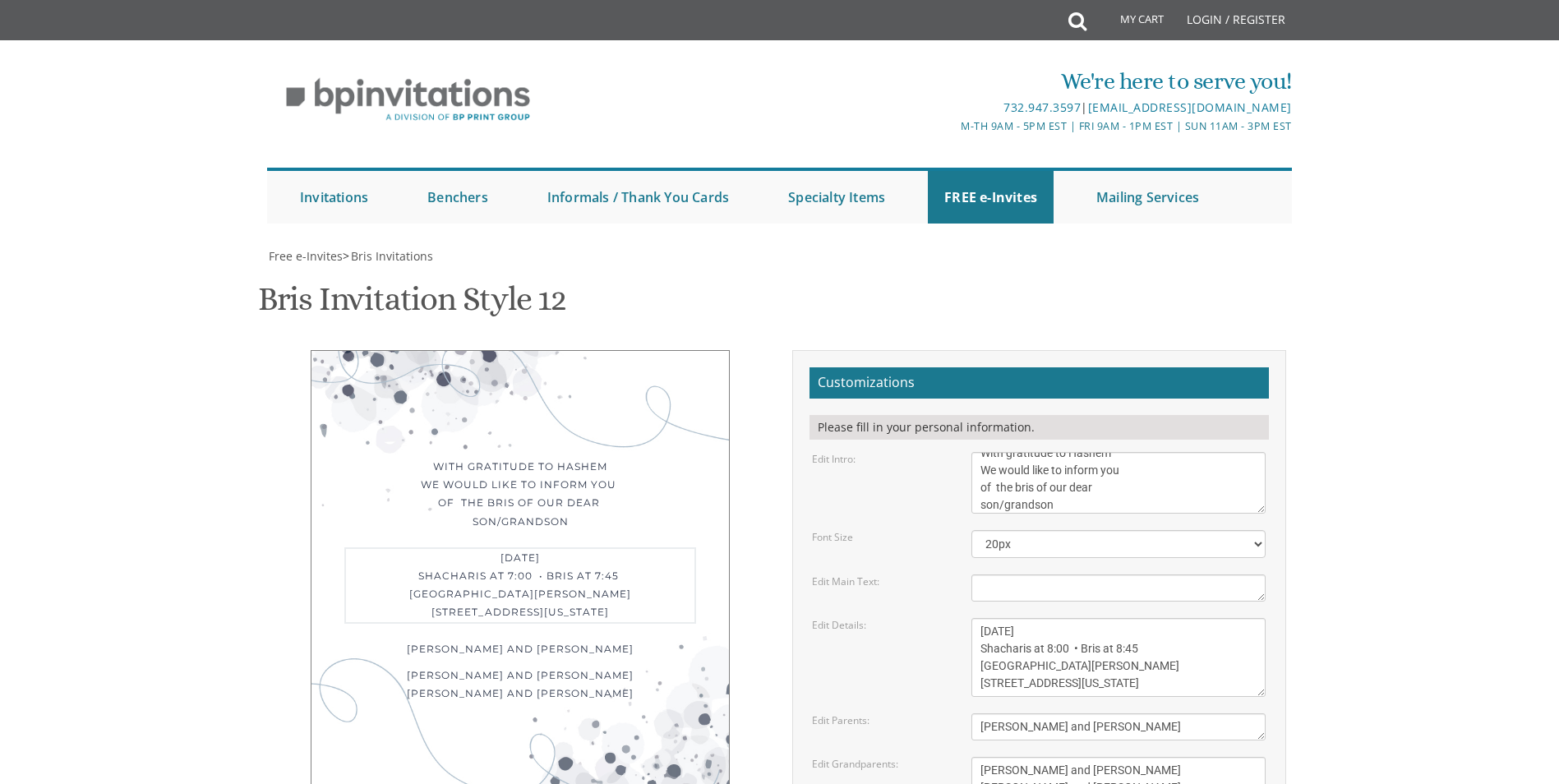
click at [1238, 585] on form "Customizations Please fill in your personal information. Edit Intro: With grati…" at bounding box center [1039, 657] width 460 height 579
paste textarea "[DATE] Shacharis: 8:00 am Bris: 8:45 AM [PERSON_NAME] [STREET_ADDRESS]"
click at [978, 618] on textarea "[DATE] Shacharis at 7:00 • Bris at 7:45 [GEOGRAPHIC_DATA][PERSON_NAME] [STREET_…" at bounding box center [1118, 658] width 294 height 79
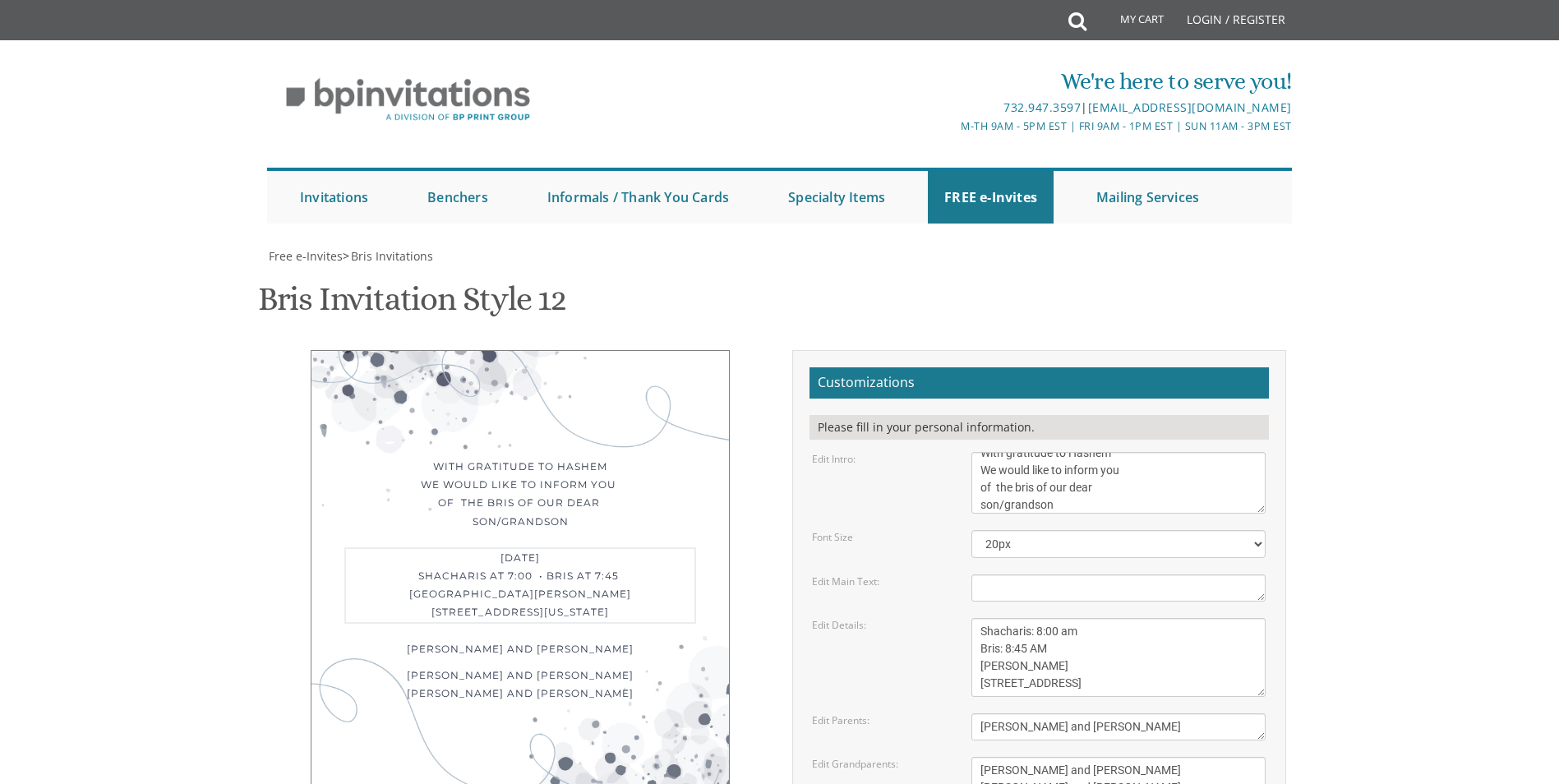
drag, startPoint x: 1062, startPoint y: 483, endPoint x: 975, endPoint y: 483, distance: 87.0
click at [975, 618] on textarea "[DATE] Shacharis at 7:00 • Bris at 7:45 [GEOGRAPHIC_DATA][PERSON_NAME] [STREET_…" at bounding box center [1118, 658] width 294 height 79
drag, startPoint x: 1087, startPoint y: 470, endPoint x: 979, endPoint y: 475, distance: 108.1
click at [979, 618] on textarea "[DATE] Shacharis at 7:00 • Bris at 7:45 [GEOGRAPHIC_DATA][PERSON_NAME] [STREET_…" at bounding box center [1118, 658] width 294 height 79
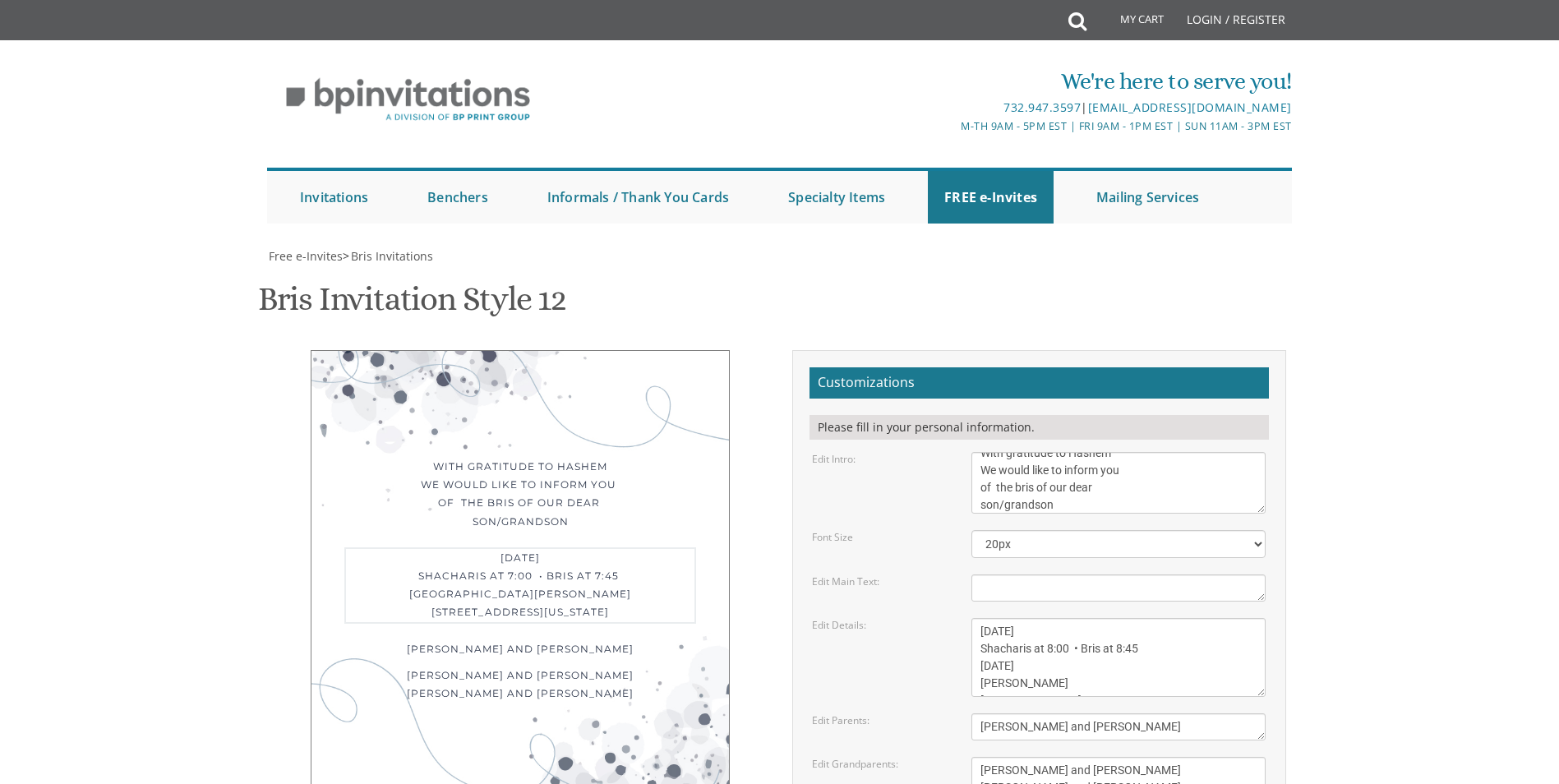
drag, startPoint x: 1025, startPoint y: 501, endPoint x: 956, endPoint y: 501, distance: 69.0
click at [956, 618] on div "Edit Details: [DATE] Shacharis at 7:00 • Bris at 7:45 [GEOGRAPHIC_DATA][PERSON_…" at bounding box center [1038, 658] width 478 height 79
drag, startPoint x: 1104, startPoint y: 466, endPoint x: 966, endPoint y: 473, distance: 138.2
click at [966, 618] on div "[DATE] Shacharis at 7:00 • Bris at 7:45 [GEOGRAPHIC_DATA][PERSON_NAME] [STREET_…" at bounding box center [1118, 658] width 319 height 79
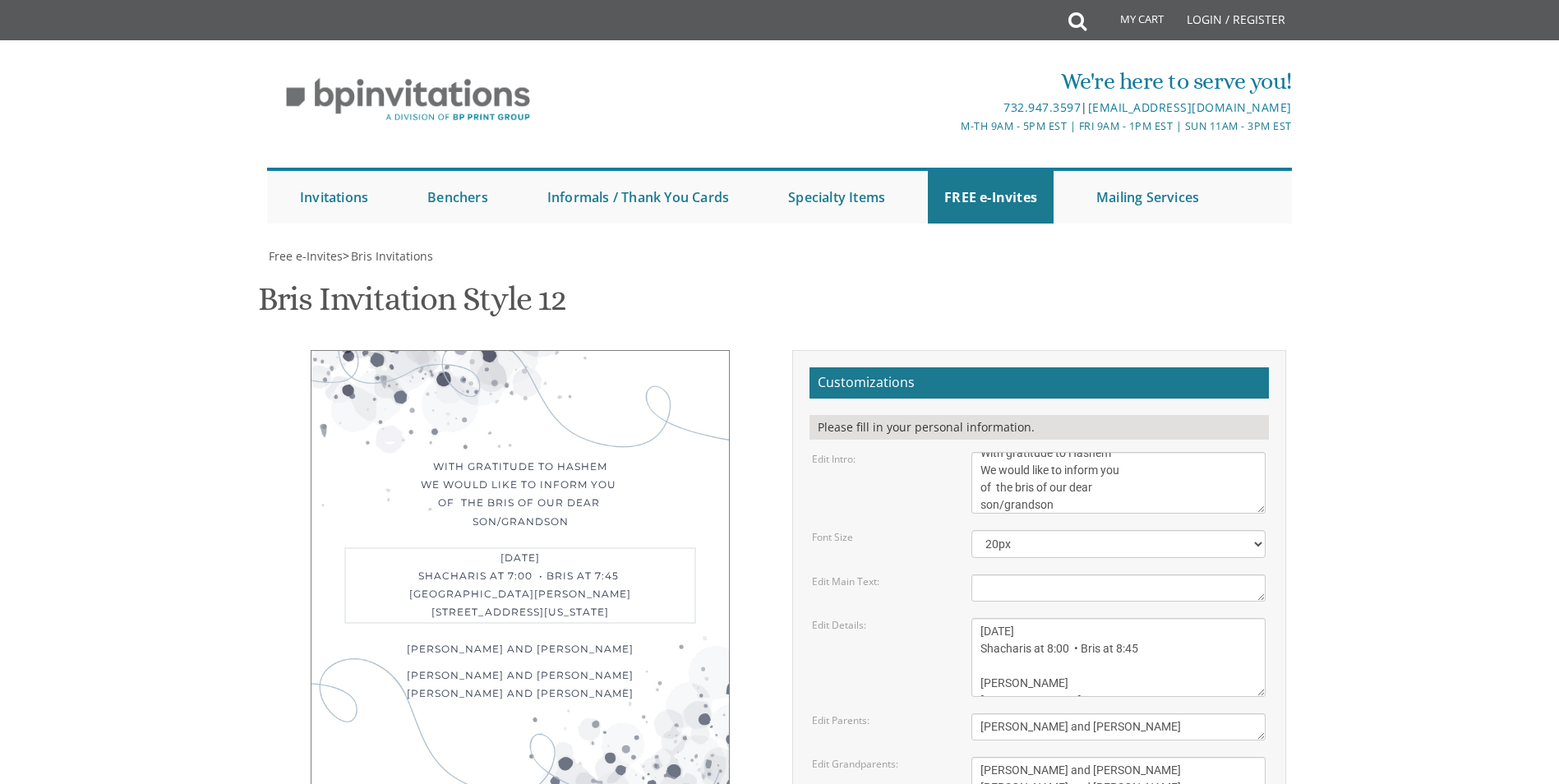
paste textarea "[DATE]"
click at [1013, 618] on textarea "[DATE] Shacharis at 7:00 • Bris at 7:45 [GEOGRAPHIC_DATA][PERSON_NAME] [STREET_…" at bounding box center [1118, 658] width 294 height 79
type textarea "[DATE] Shacharis at 8:00 • Bris at 8:45 [PERSON_NAME] [STREET_ADDRESS]"
click at [616, 567] on div "[DATE] Shacharis at 8:00 • Bris at 8:45 [PERSON_NAME] [STREET_ADDRESS]" at bounding box center [521, 583] width 352 height 73
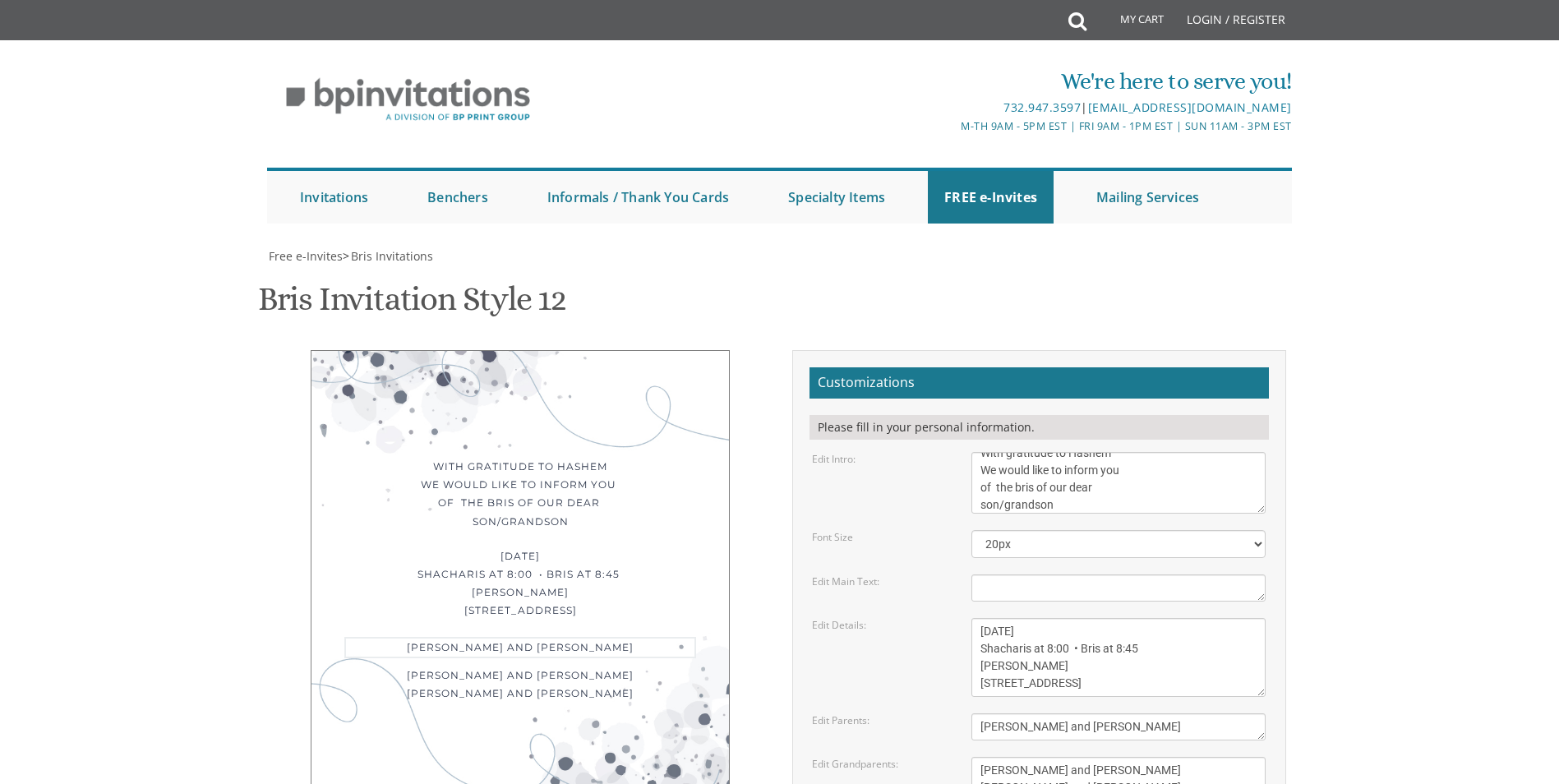
drag, startPoint x: 1125, startPoint y: 723, endPoint x: 940, endPoint y: 727, distance: 185.0
click at [940, 727] on div "Edit Parents: [PERSON_NAME] and [PERSON_NAME]" at bounding box center [1038, 727] width 478 height 27
type textarea "[PERSON_NAME] & [PERSON_NAME]"
drag, startPoint x: 1091, startPoint y: 707, endPoint x: 960, endPoint y: 684, distance: 133.0
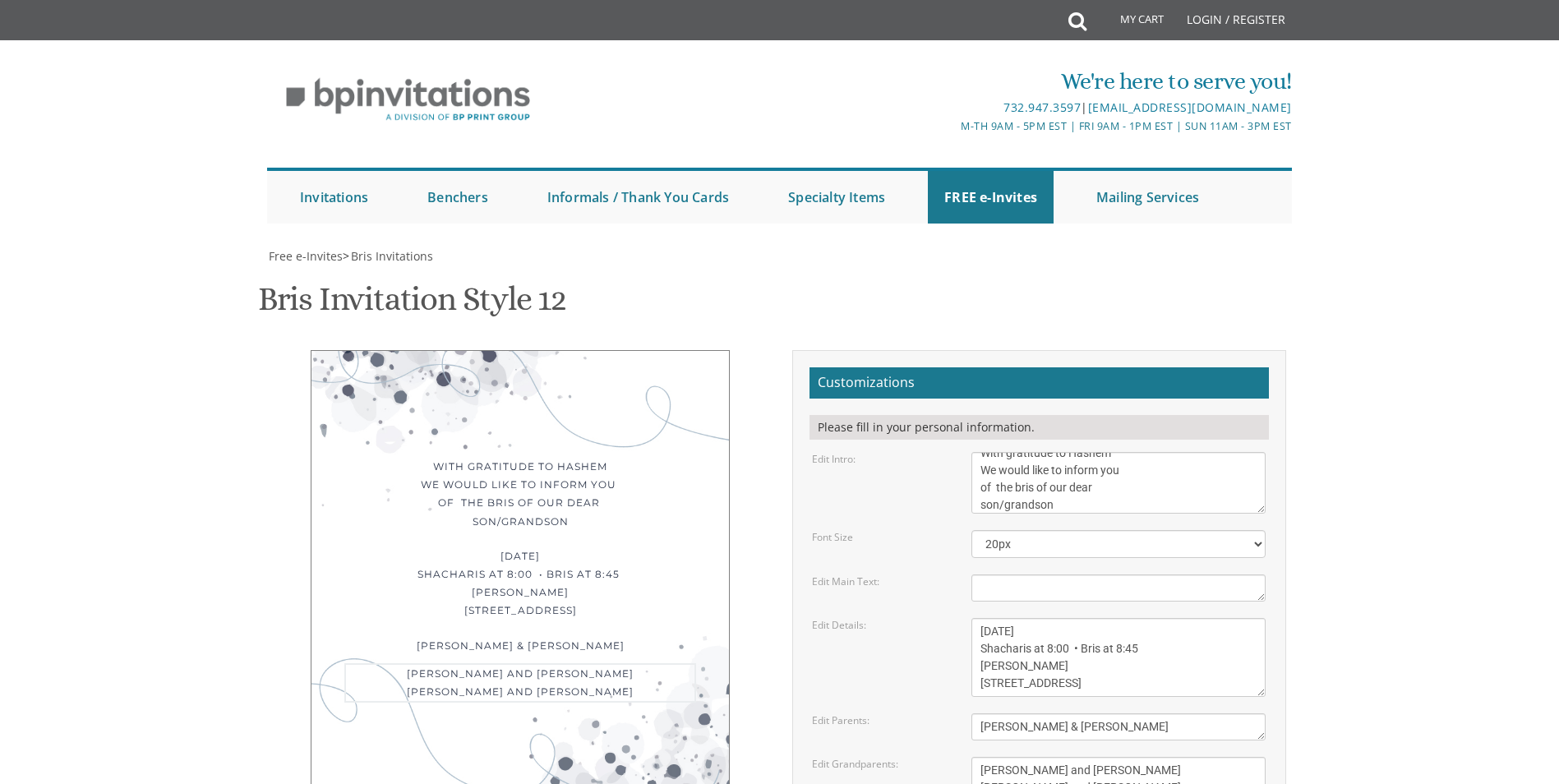
click at [960, 756] on div "[PERSON_NAME] and [PERSON_NAME] [PERSON_NAME] and [PERSON_NAME]" at bounding box center [1118, 778] width 319 height 44
paste textarea "R' [PERSON_NAME] & [PERSON_NAME] [PERSON_NAME]"
type textarea "R' [PERSON_NAME] & [PERSON_NAME] [PERSON_NAME]"
click at [678, 452] on div "With gratitude to Hashem We would like to inform you of the bris of our dear so…" at bounding box center [520, 567] width 419 height 435
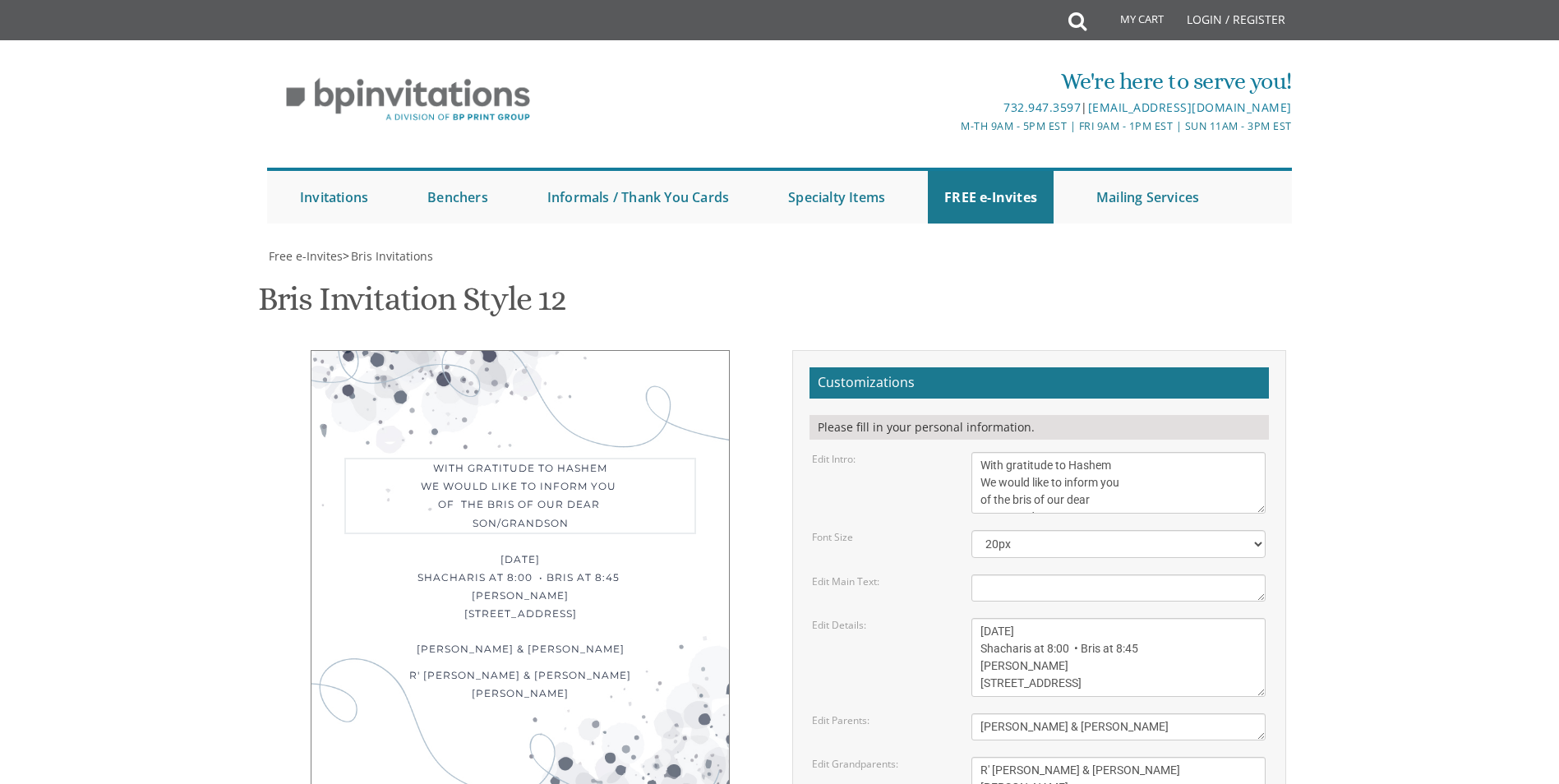
click at [1125, 452] on textarea "With gratitude to Hashem We would like to inform you of the bris of our dear" at bounding box center [1118, 483] width 294 height 62
click at [589, 457] on div "With gratitude to Hashem We would like to inform you of the bris of our dear so…" at bounding box center [521, 495] width 352 height 76
drag, startPoint x: 1057, startPoint y: 421, endPoint x: 950, endPoint y: 427, distance: 107.2
click at [950, 452] on div "Edit Intro: With gratitude to [PERSON_NAME] We would like to inform you of the …" at bounding box center [1038, 483] width 478 height 62
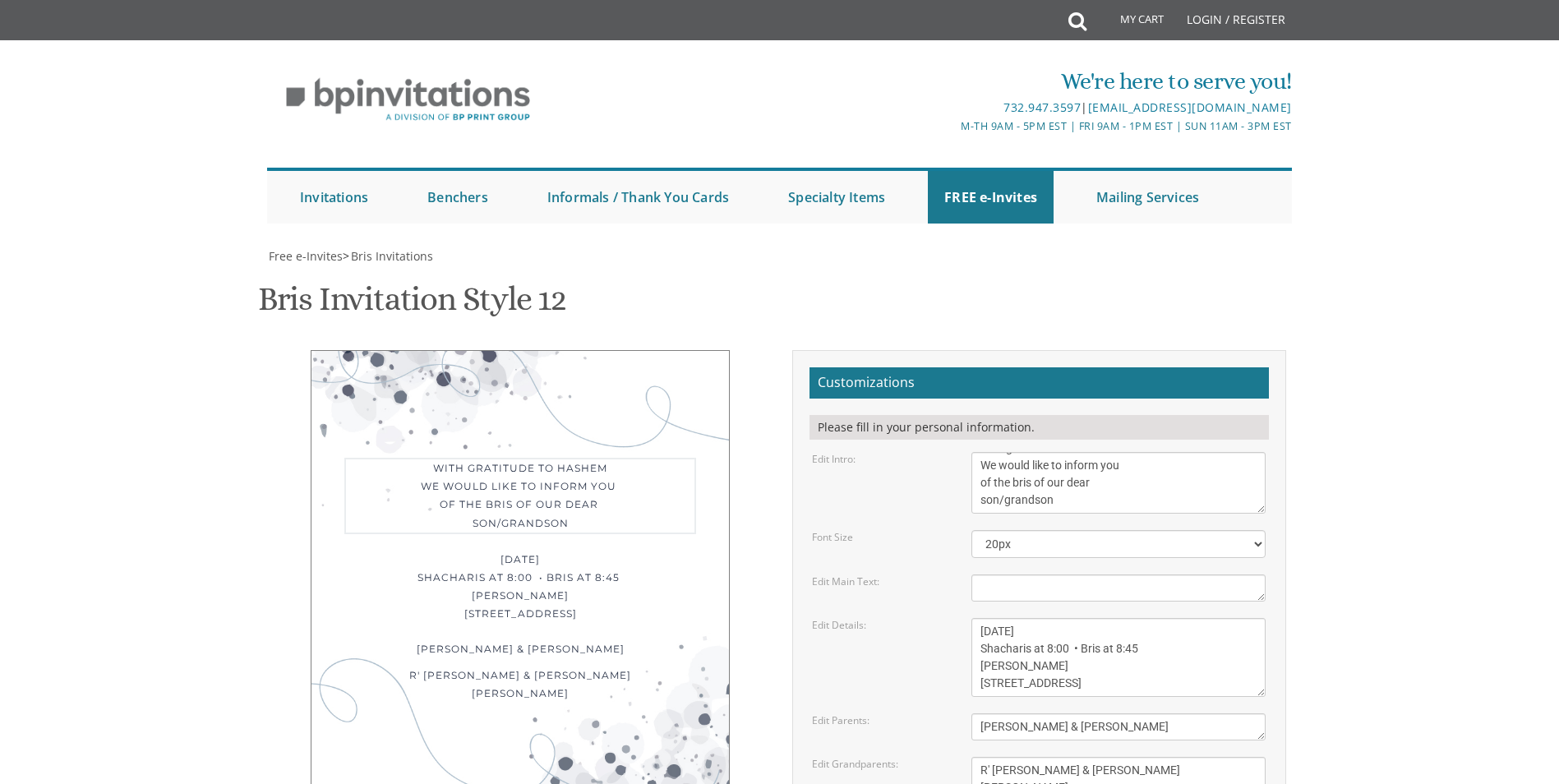
click at [1060, 452] on textarea "With gratitude to Hashem We would like to inform you of the bris of our dear" at bounding box center [1118, 483] width 294 height 62
click at [1003, 452] on textarea "With gratitude to Hashem We would like to inform you of the bris of our dear" at bounding box center [1118, 483] width 294 height 62
drag, startPoint x: 999, startPoint y: 418, endPoint x: 1066, endPoint y: 399, distance: 69.6
click at [1085, 452] on textarea "With gratitude to Hashem We would like to inform you of the bris of our dear" at bounding box center [1118, 483] width 294 height 62
type textarea "With gratitude to Hashem We would like to inform you of the bris of our dear son"
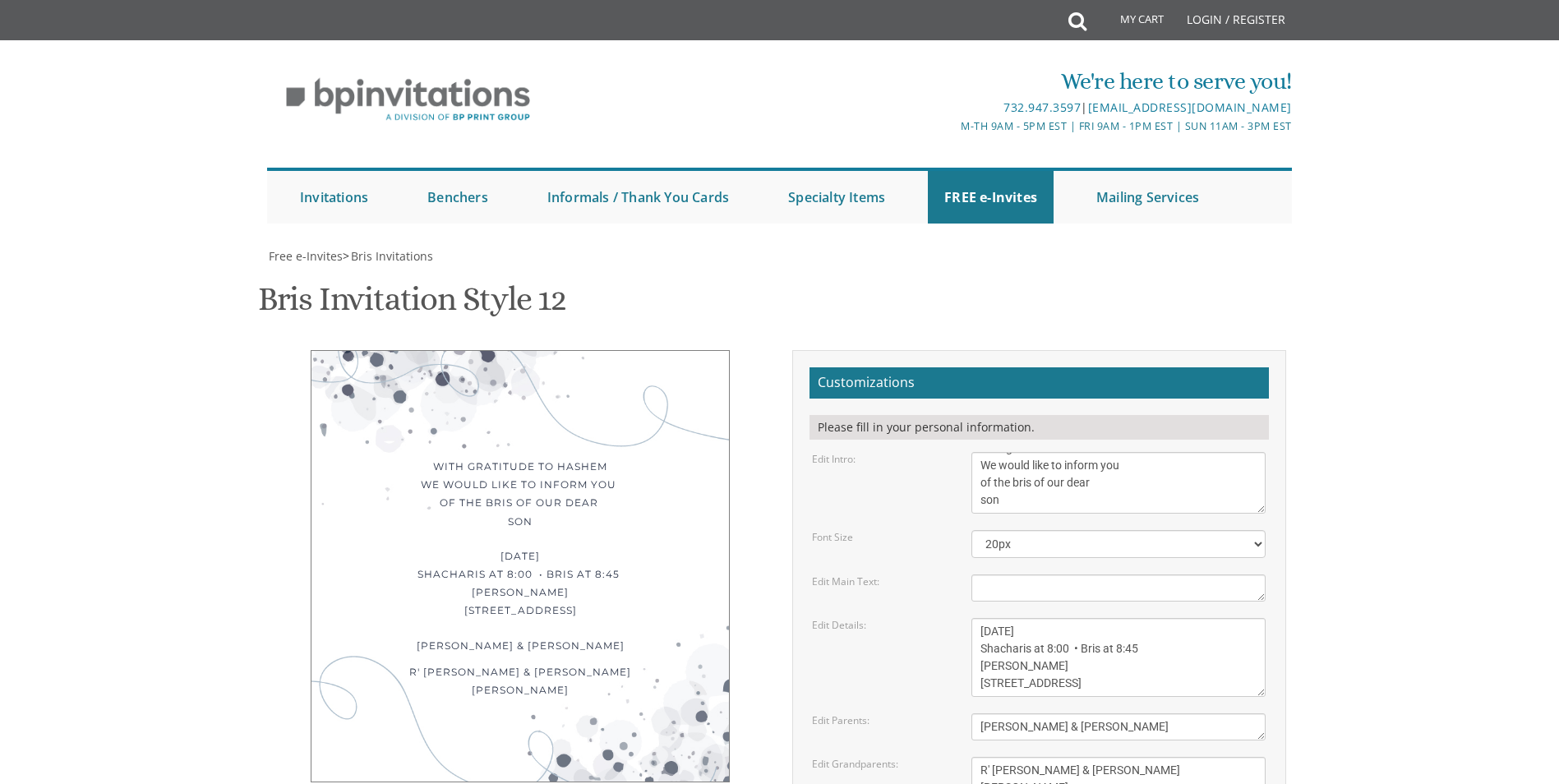
click at [642, 547] on div "[DATE] Shacharis at 8:00 • Bris at 8:45 [PERSON_NAME] [STREET_ADDRESS]" at bounding box center [521, 583] width 352 height 73
click at [1103, 618] on textarea "[DATE] Shacharis at 7:00 • Bris at 7:45 [GEOGRAPHIC_DATA][PERSON_NAME] [STREET_…" at bounding box center [1118, 658] width 294 height 79
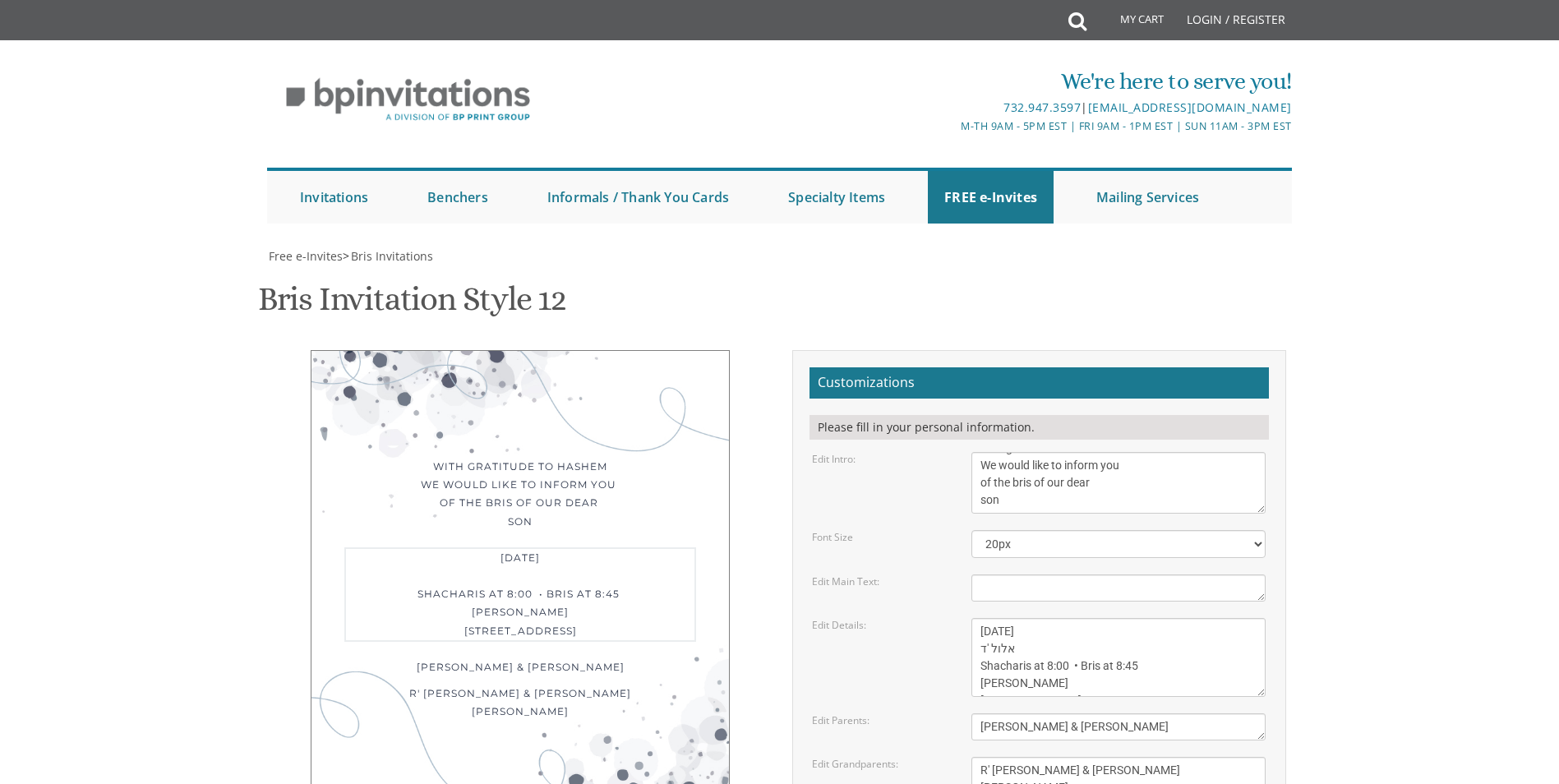
click at [979, 618] on textarea "[DATE] Shacharis at 7:00 • Bris at 7:45 [GEOGRAPHIC_DATA][PERSON_NAME] [STREET_…" at bounding box center [1118, 658] width 294 height 79
drag, startPoint x: 990, startPoint y: 570, endPoint x: 979, endPoint y: 570, distance: 11.0
click at [979, 618] on textarea "[DATE] Shacharis at 7:00 • Bris at 7:45 [GEOGRAPHIC_DATA][PERSON_NAME] [STREET_…" at bounding box center [1118, 658] width 294 height 79
click at [1031, 618] on textarea "[DATE] Shacharis at 7:00 • Bris at 7:45 [GEOGRAPHIC_DATA][PERSON_NAME] [STREET_…" at bounding box center [1118, 658] width 294 height 79
paste textarea "'ד"
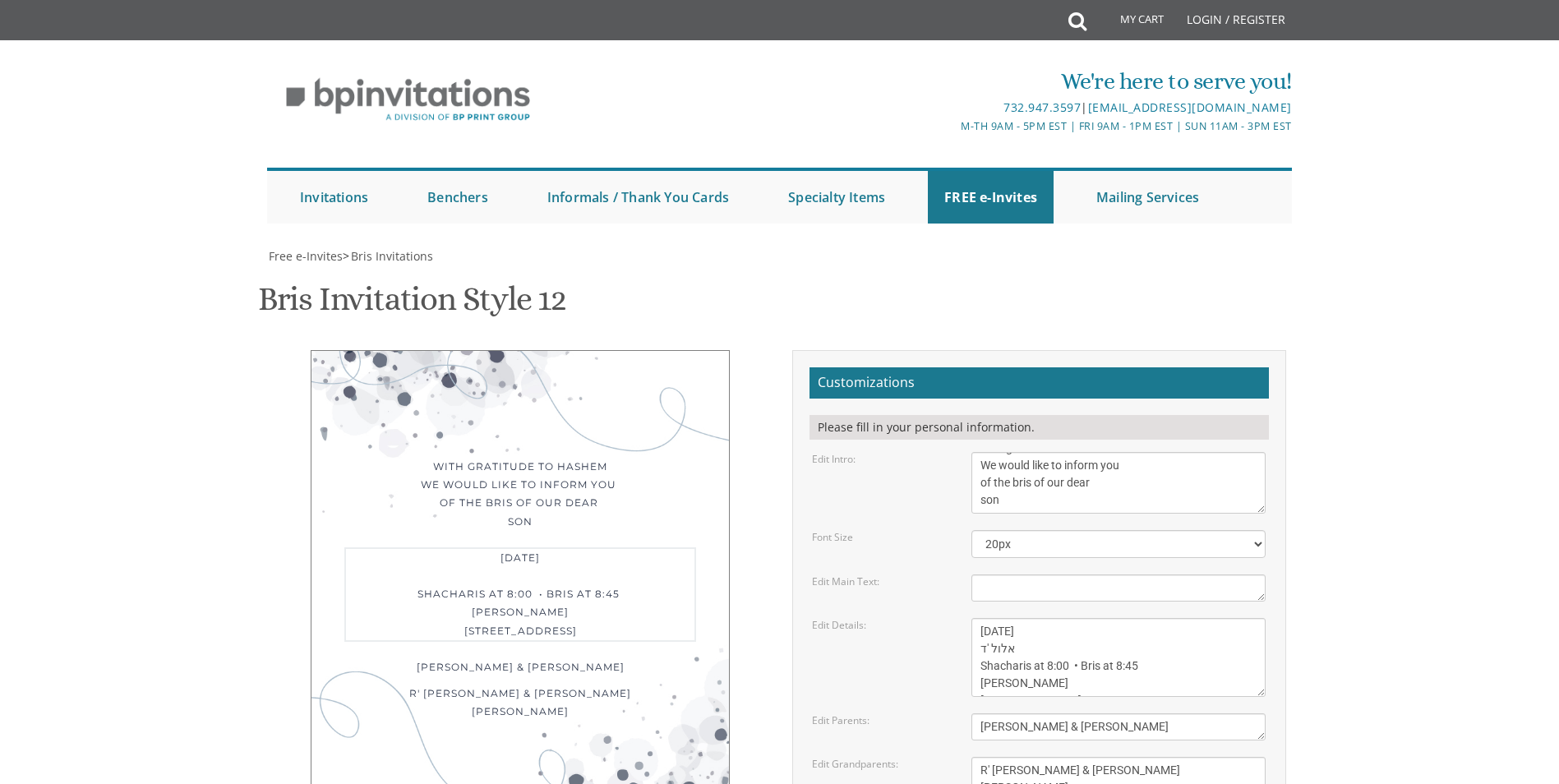
drag, startPoint x: 989, startPoint y: 569, endPoint x: 976, endPoint y: 569, distance: 13.0
click at [976, 618] on textarea "[DATE] Shacharis at 7:00 • Bris at 7:45 [GEOGRAPHIC_DATA][PERSON_NAME] [STREET_…" at bounding box center [1118, 658] width 294 height 79
click at [578, 547] on div "[DATE] Shacharis at 8:00 • Bris at 8:45 [PERSON_NAME] [STREET_ADDRESS]" at bounding box center [521, 594] width 352 height 94
drag, startPoint x: 990, startPoint y: 568, endPoint x: 969, endPoint y: 568, distance: 21.0
click at [969, 618] on div "[DATE] Shacharis at 7:00 • Bris at 7:45 [GEOGRAPHIC_DATA][PERSON_NAME] [STREET_…" at bounding box center [1118, 658] width 319 height 79
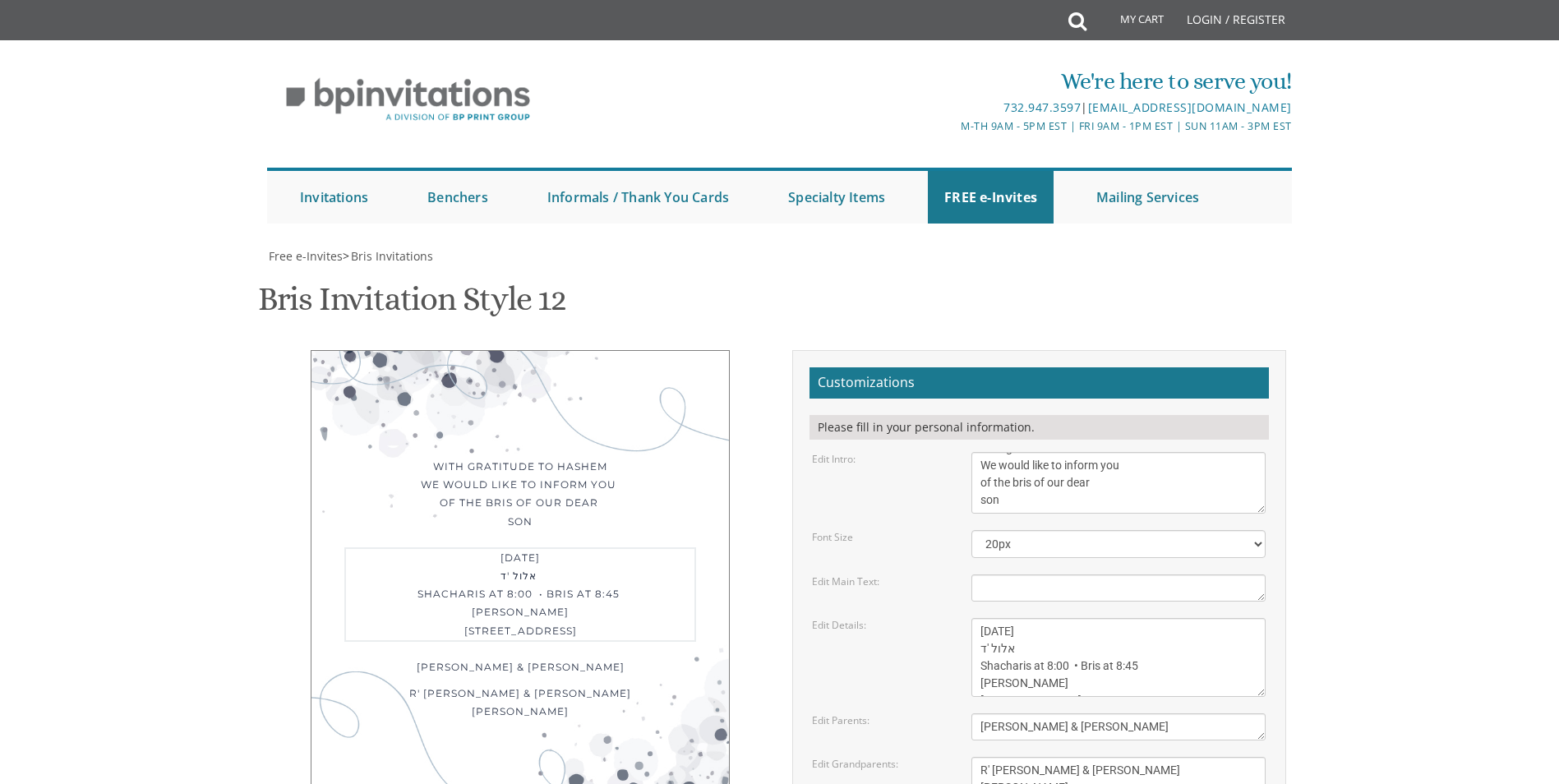
click at [1024, 618] on textarea "[DATE] Shacharis at 7:00 • Bris at 7:45 [GEOGRAPHIC_DATA][PERSON_NAME] [STREET_…" at bounding box center [1118, 658] width 294 height 79
drag, startPoint x: 1026, startPoint y: 571, endPoint x: 1003, endPoint y: 571, distance: 23.0
click at [1003, 618] on textarea "[DATE] Shacharis at 7:00 • Bris at 7:45 [GEOGRAPHIC_DATA][PERSON_NAME] [STREET_…" at bounding box center [1118, 658] width 294 height 79
click at [979, 618] on textarea "[DATE] Shacharis at 7:00 • Bris at 7:45 [GEOGRAPHIC_DATA][PERSON_NAME] [STREET_…" at bounding box center [1118, 658] width 294 height 79
paste textarea "אלול"
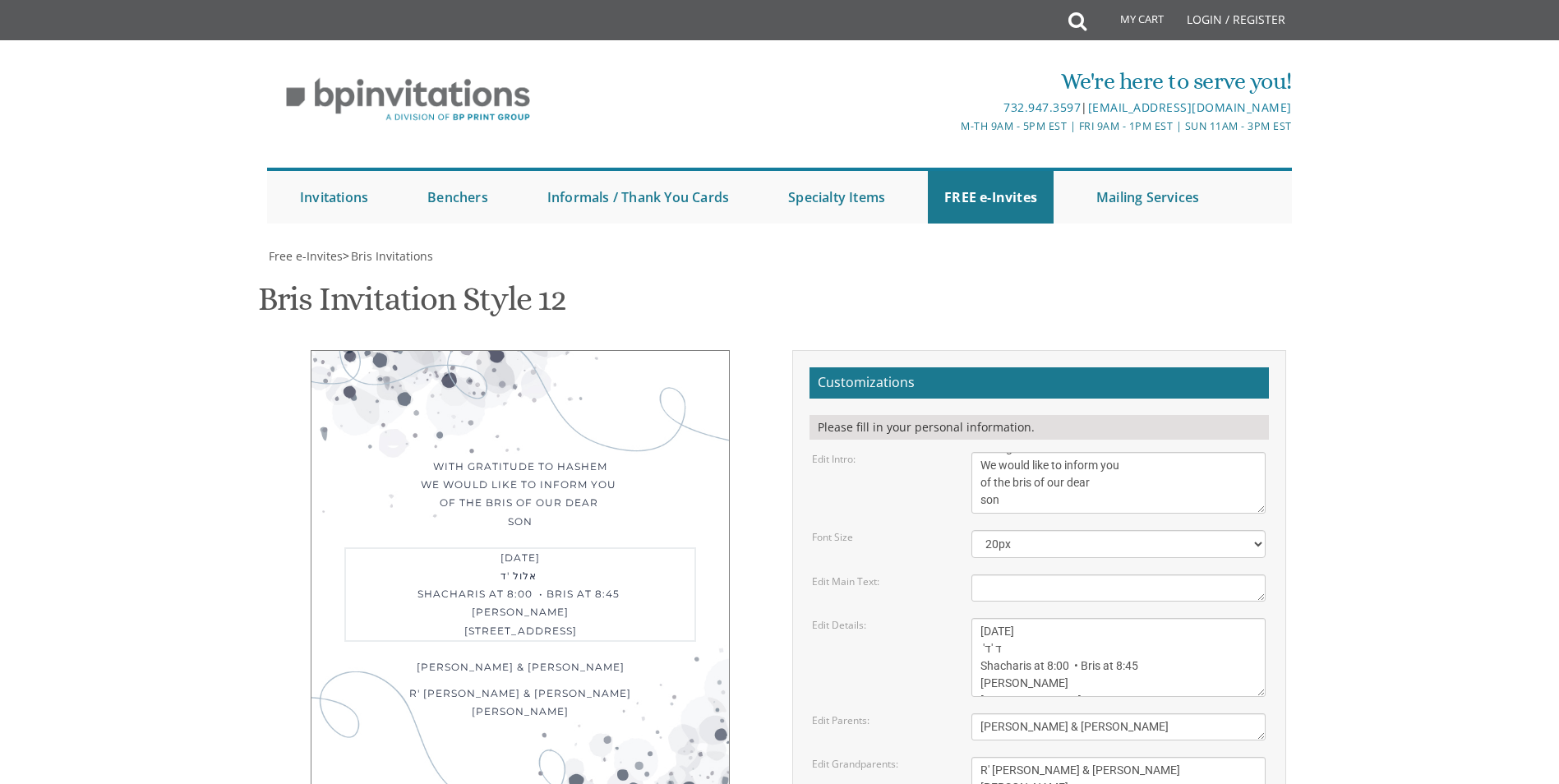
click at [981, 618] on textarea "[DATE] Shacharis at 7:00 • Bris at 7:45 [GEOGRAPHIC_DATA][PERSON_NAME] [STREET_…" at bounding box center [1118, 658] width 294 height 79
paste textarea "אלול"
click at [1041, 618] on textarea "[DATE] Shacharis at 7:00 • Bris at 7:45 [GEOGRAPHIC_DATA][PERSON_NAME] [STREET_…" at bounding box center [1118, 658] width 294 height 79
drag, startPoint x: 990, startPoint y: 566, endPoint x: 1004, endPoint y: 567, distance: 14.0
click at [1004, 618] on textarea "[DATE] Shacharis at 7:00 • Bris at 7:45 [GEOGRAPHIC_DATA][PERSON_NAME] [STREET_…" at bounding box center [1118, 658] width 294 height 79
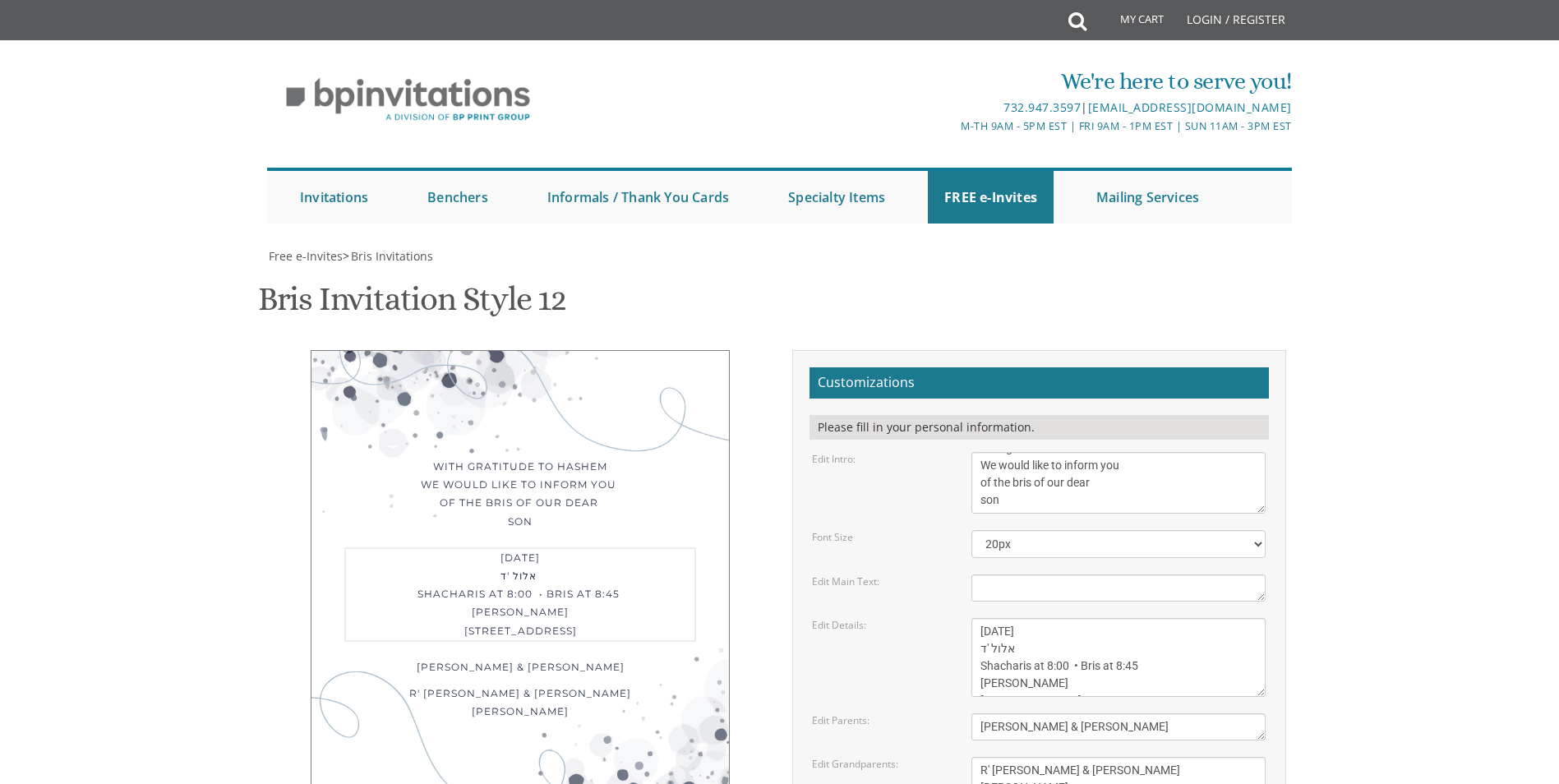
click at [986, 618] on textarea "[DATE] Shacharis at 7:00 • Bris at 7:45 [GEOGRAPHIC_DATA][PERSON_NAME] [STREET_…" at bounding box center [1118, 658] width 294 height 79
click at [1027, 618] on textarea "[DATE] Shacharis at 7:00 • Bris at 7:45 [GEOGRAPHIC_DATA][PERSON_NAME] [STREET_…" at bounding box center [1118, 658] width 294 height 79
click at [994, 618] on textarea "[DATE] Shacharis at 7:00 • Bris at 7:45 [GEOGRAPHIC_DATA][PERSON_NAME] [STREET_…" at bounding box center [1118, 658] width 294 height 79
drag, startPoint x: 1046, startPoint y: 566, endPoint x: 930, endPoint y: 563, distance: 116.0
click at [930, 618] on div "Edit Details: [DATE] Shacharis at 7:00 • Bris at 7:45 [GEOGRAPHIC_DATA][PERSON_…" at bounding box center [1038, 658] width 478 height 79
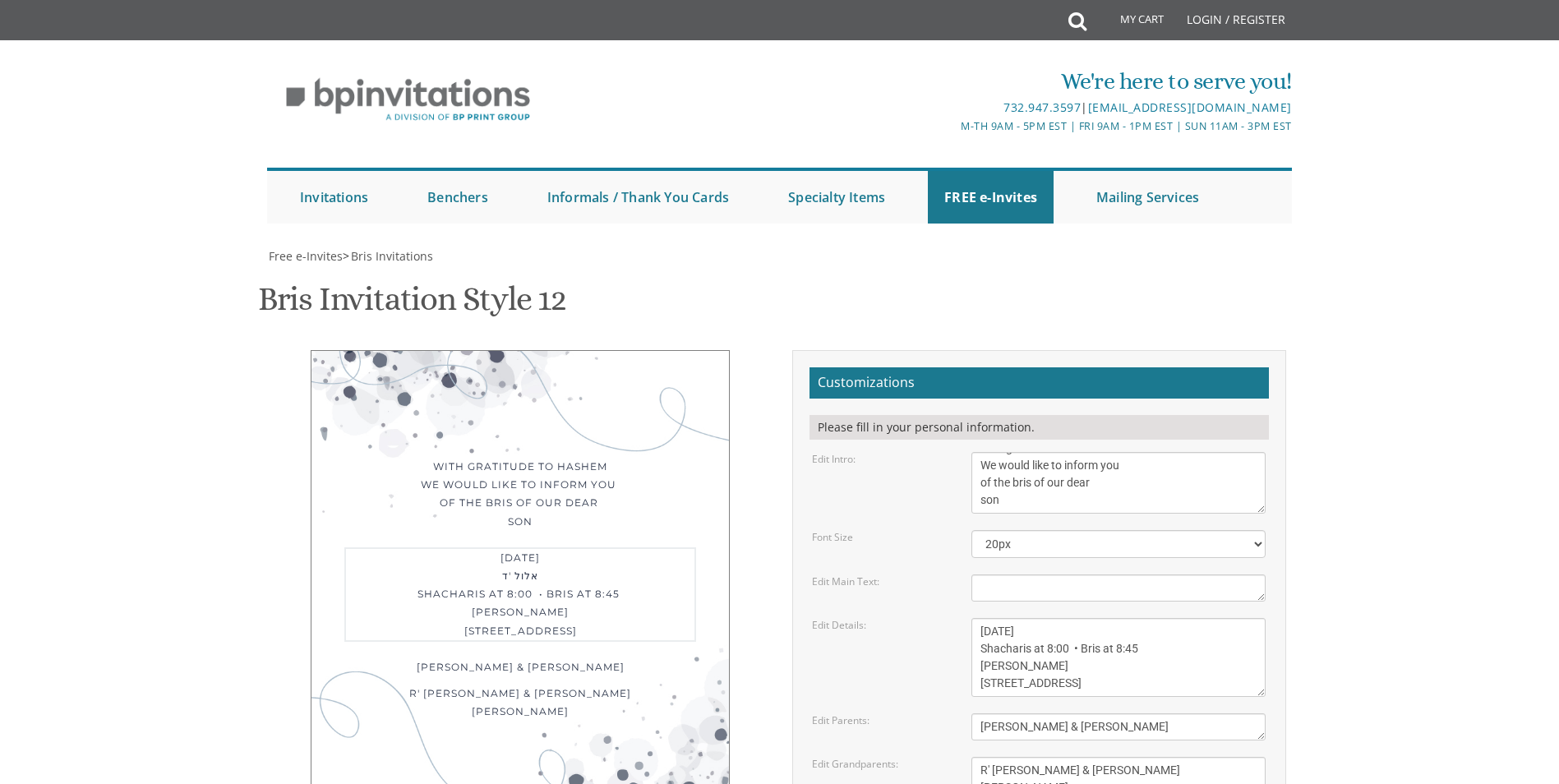
type textarea "[DATE] Shacharis at 8:00 • Bris at 8:45 [PERSON_NAME] [STREET_ADDRESS]"
click at [622, 455] on div "With gratitude to Hashem We would like to inform you of the bris of our dear so…" at bounding box center [520, 576] width 419 height 453
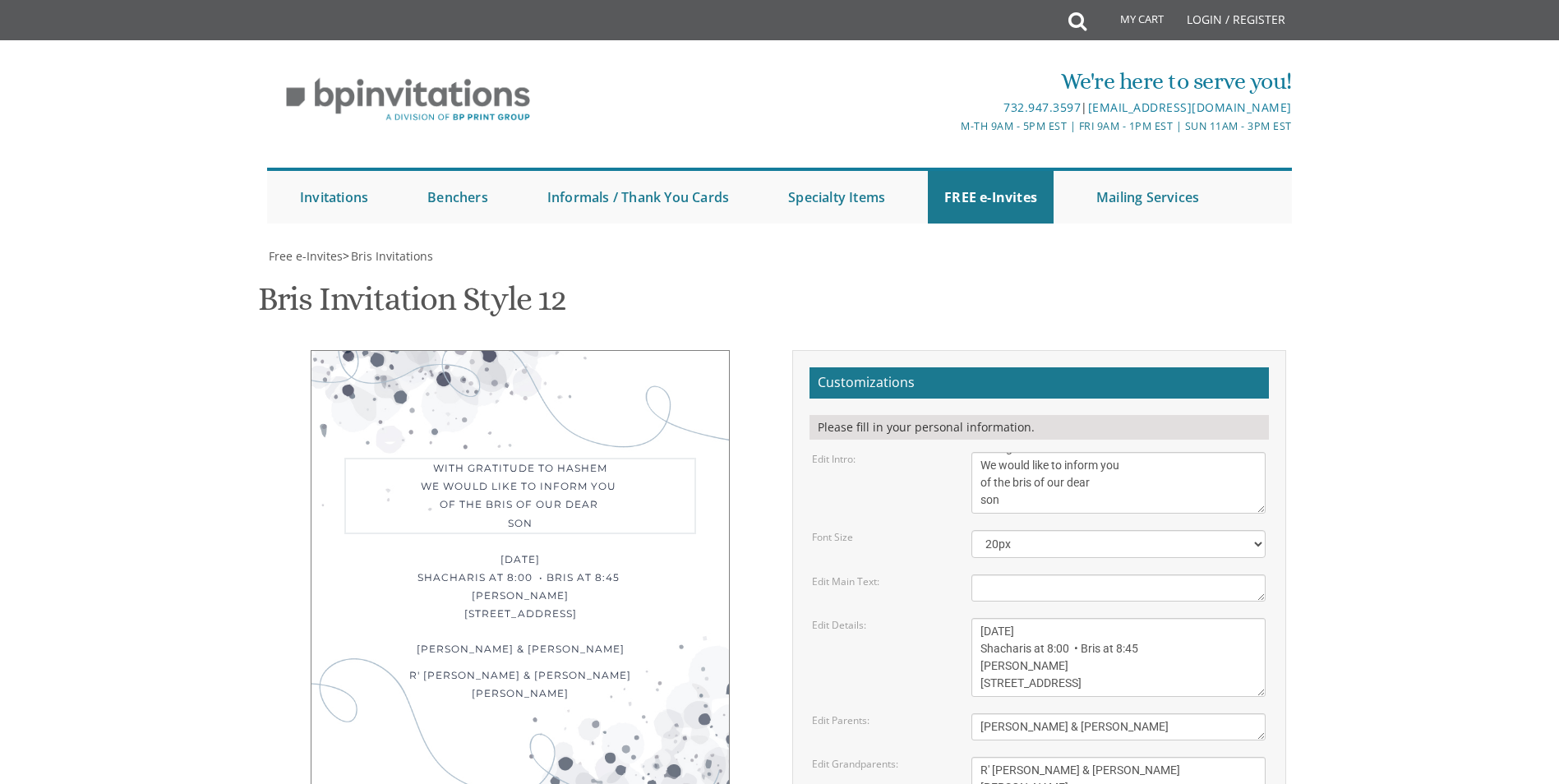
drag, startPoint x: 1011, startPoint y: 421, endPoint x: 978, endPoint y: 421, distance: 33.0
click at [978, 452] on textarea "With gratitude to Hashem We would like to inform you of the bris of our dear" at bounding box center [1118, 483] width 294 height 62
type textarea "With gratitude to Hashem We would like to inform you of the bris of our dear"
click at [1017, 574] on textarea "son/grandson" at bounding box center [1118, 588] width 294 height 27
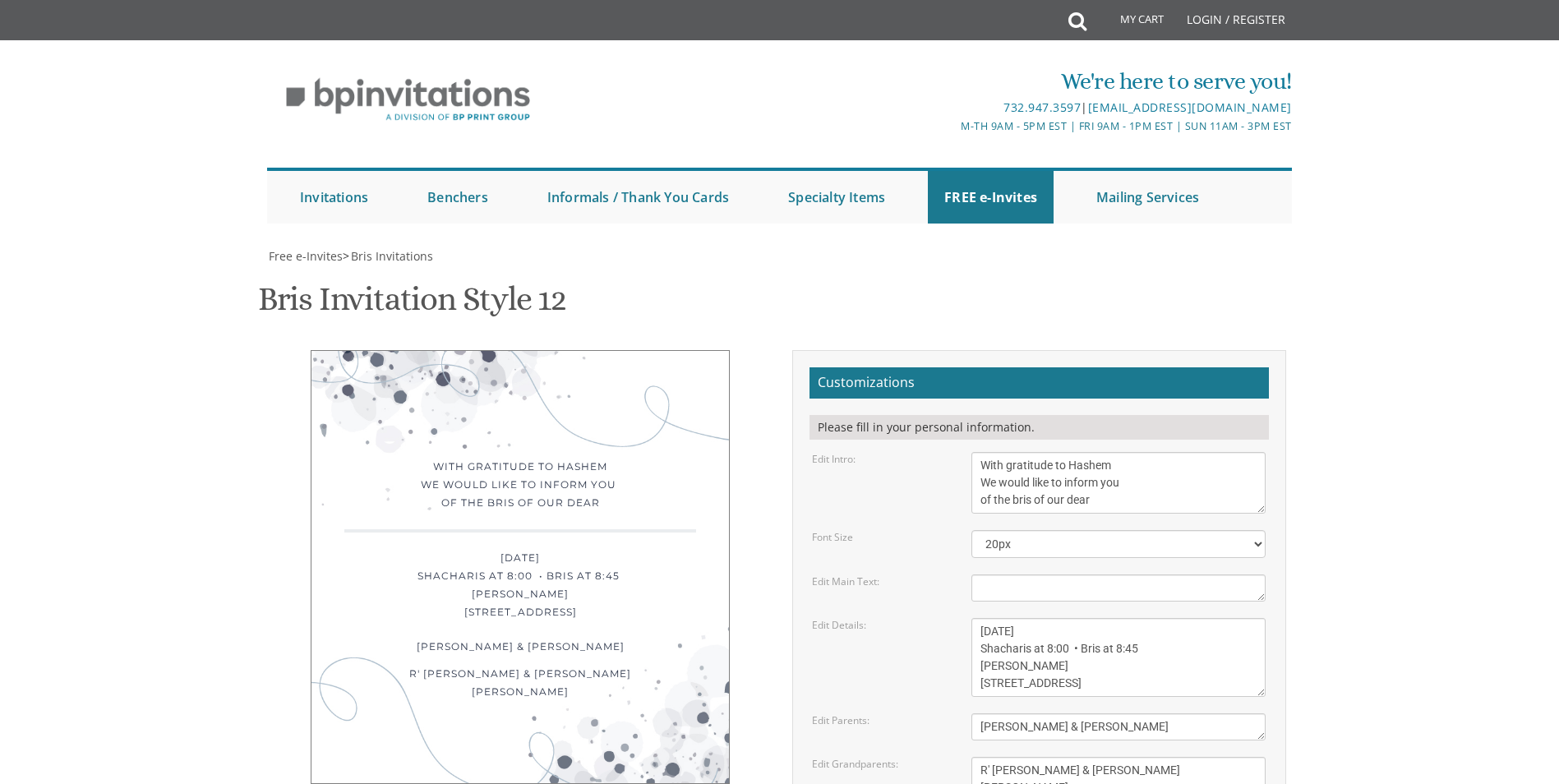
paste textarea "son"
type textarea "son"
click at [560, 463] on div "With gratitude to Hashem We would like to inform you of the bris of our dear [D…" at bounding box center [520, 566] width 419 height 433
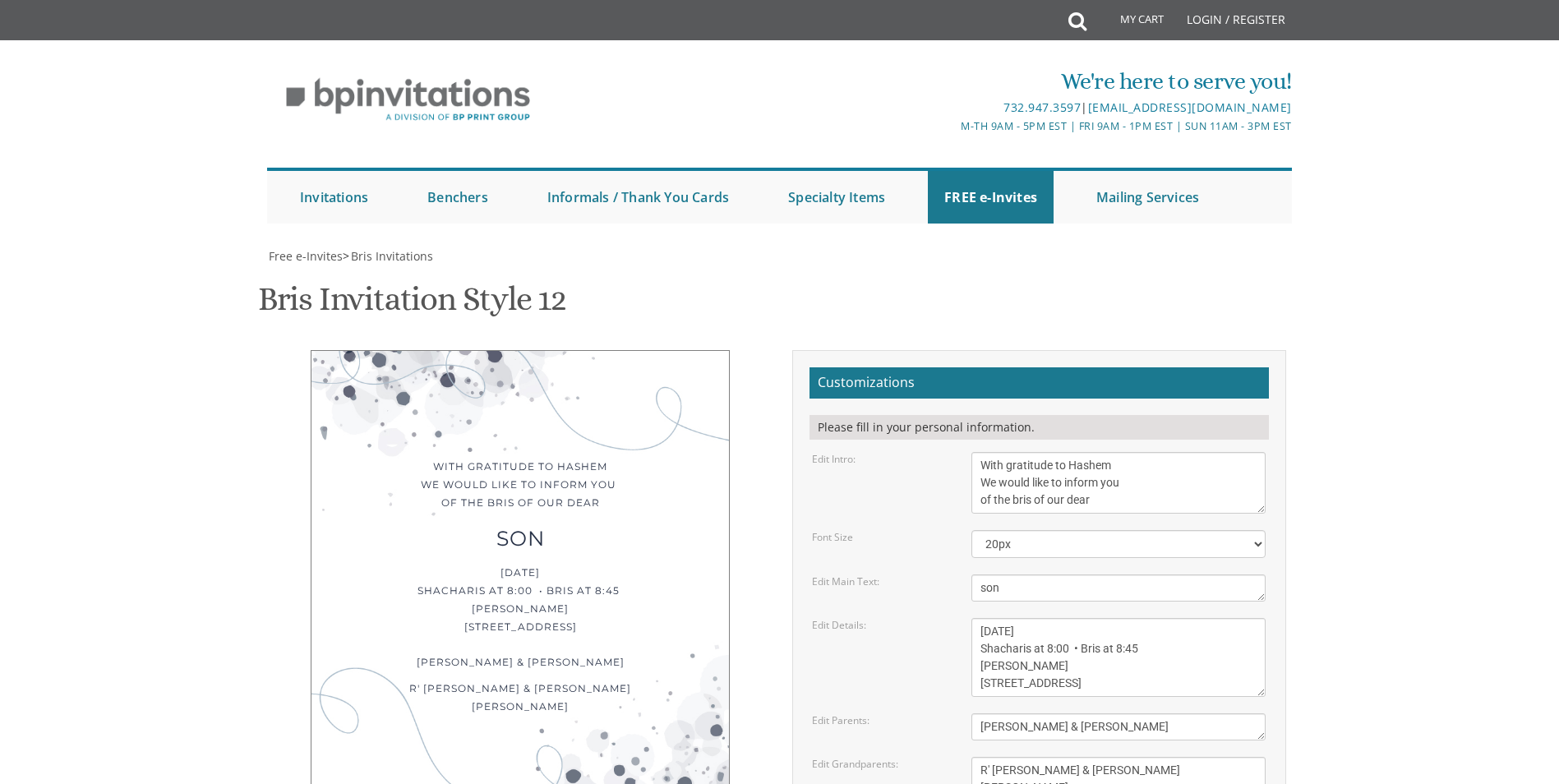
click at [1116, 452] on textarea "With gratitude to Hashem We would like to inform you of the bris of our dear" at bounding box center [1118, 483] width 294 height 62
type textarea "With gratitude to Hashem We would like to inform you of the bris of our dear"
click at [653, 532] on div "son" at bounding box center [521, 541] width 352 height 18
drag, startPoint x: 1072, startPoint y: 603, endPoint x: 1120, endPoint y: 607, distance: 48.2
click at [1120, 618] on textarea "[DATE] Shacharis at 7:00 • Bris at 7:45 [GEOGRAPHIC_DATA][PERSON_NAME] [STREET_…" at bounding box center [1118, 658] width 294 height 79
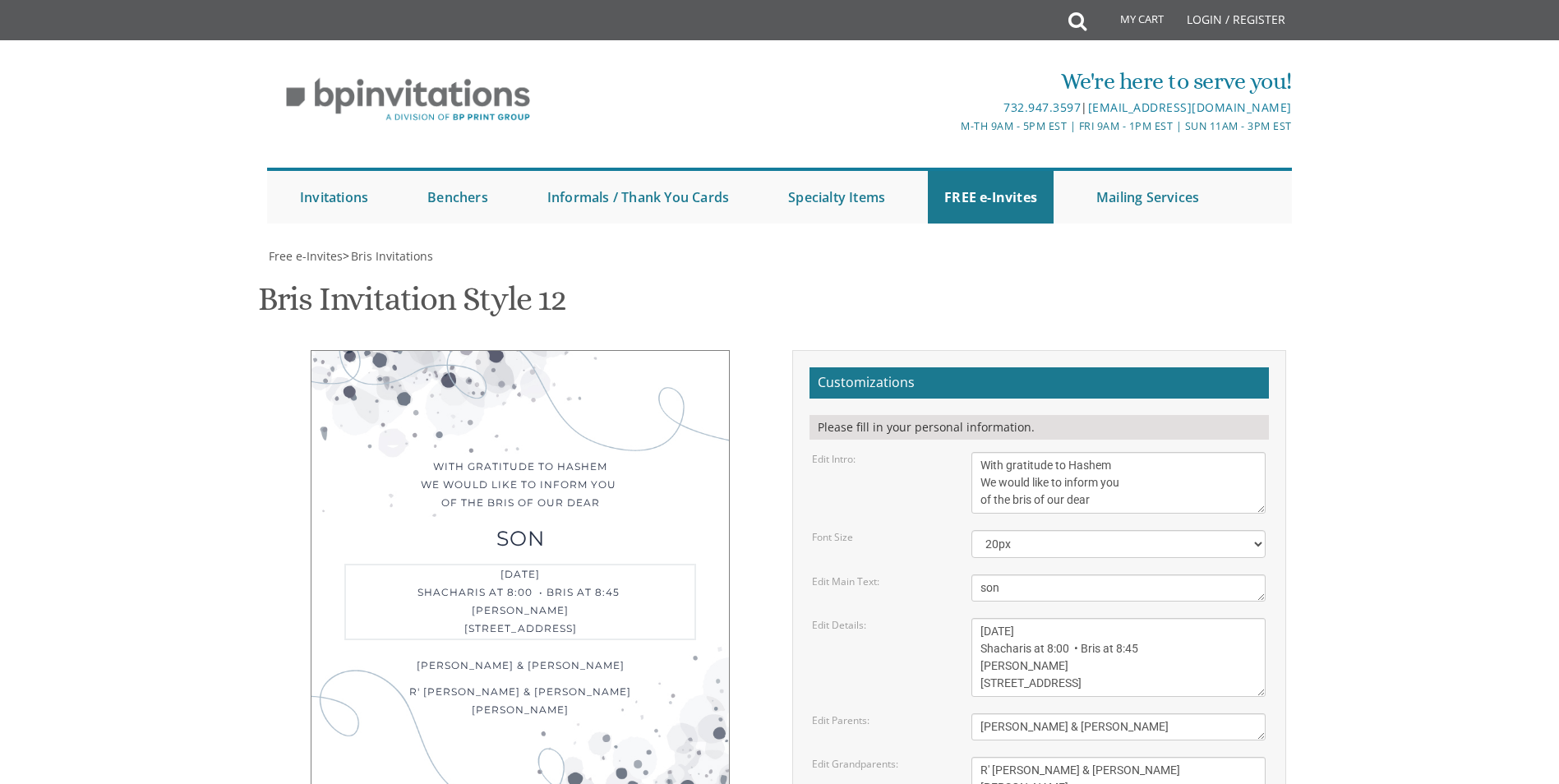
drag, startPoint x: 1072, startPoint y: 600, endPoint x: 1115, endPoint y: 605, distance: 43.3
click at [1115, 618] on textarea "[DATE] Shacharis at 7:00 • Bris at 7:45 [GEOGRAPHIC_DATA][PERSON_NAME] [STREET_…" at bounding box center [1118, 658] width 294 height 79
click at [1149, 618] on textarea "[DATE] Shacharis at 7:00 • Bris at 7:45 [GEOGRAPHIC_DATA][PERSON_NAME] [STREET_…" at bounding box center [1118, 658] width 294 height 79
type textarea "[DATE] Shacharis at 8:00 • Bris at 8:45 [PERSON_NAME] [STREET_ADDRESS][PERSON_N…"
click at [635, 563] on div "[DATE] Shacharis at 8:00 • Bris at 8:45 [PERSON_NAME] [STREET_ADDRESS]" at bounding box center [521, 601] width 352 height 76
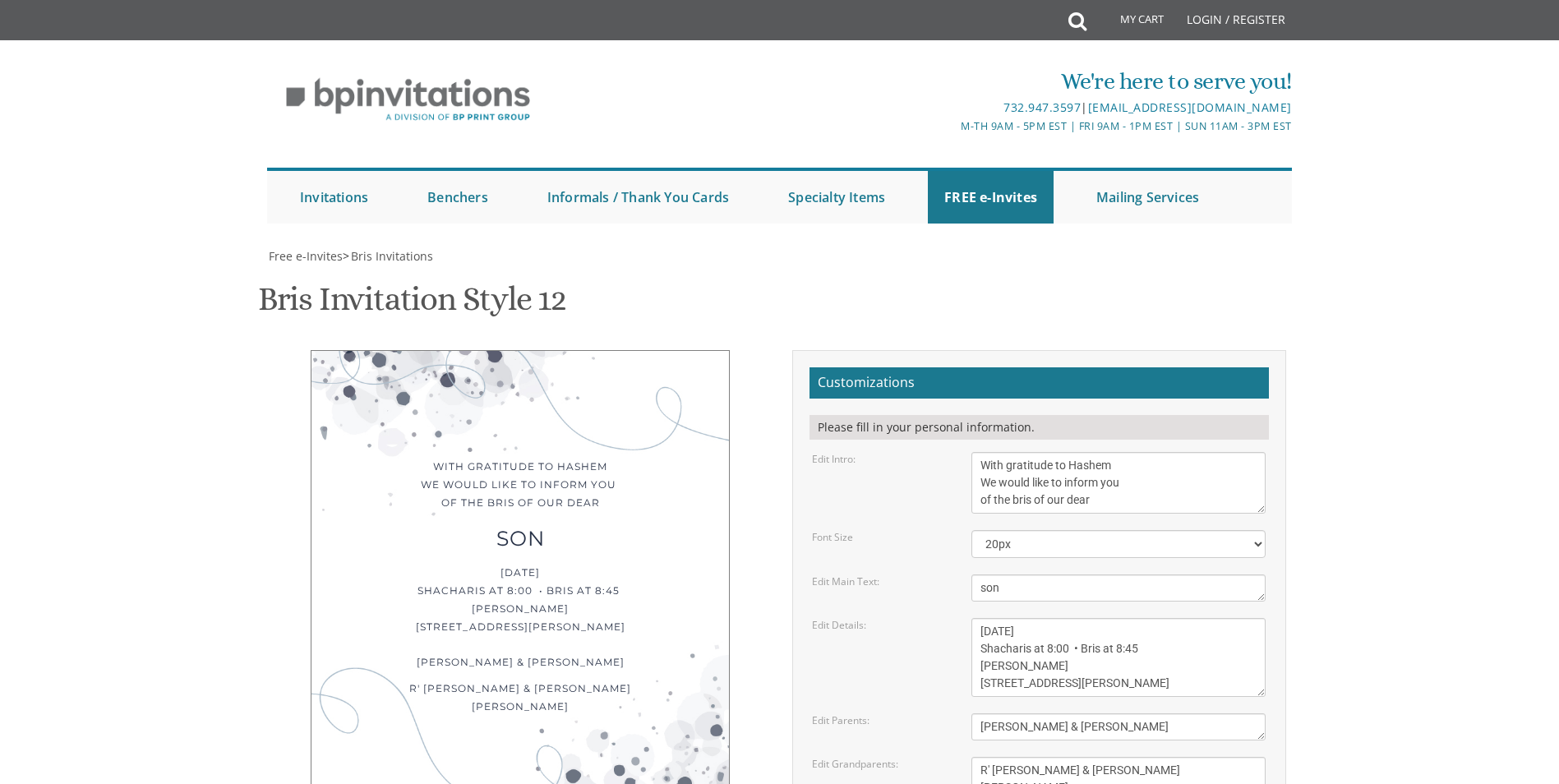
scroll to position [328, 0]
type input "[EMAIL_ADDRESS][DOMAIN_NAME]"
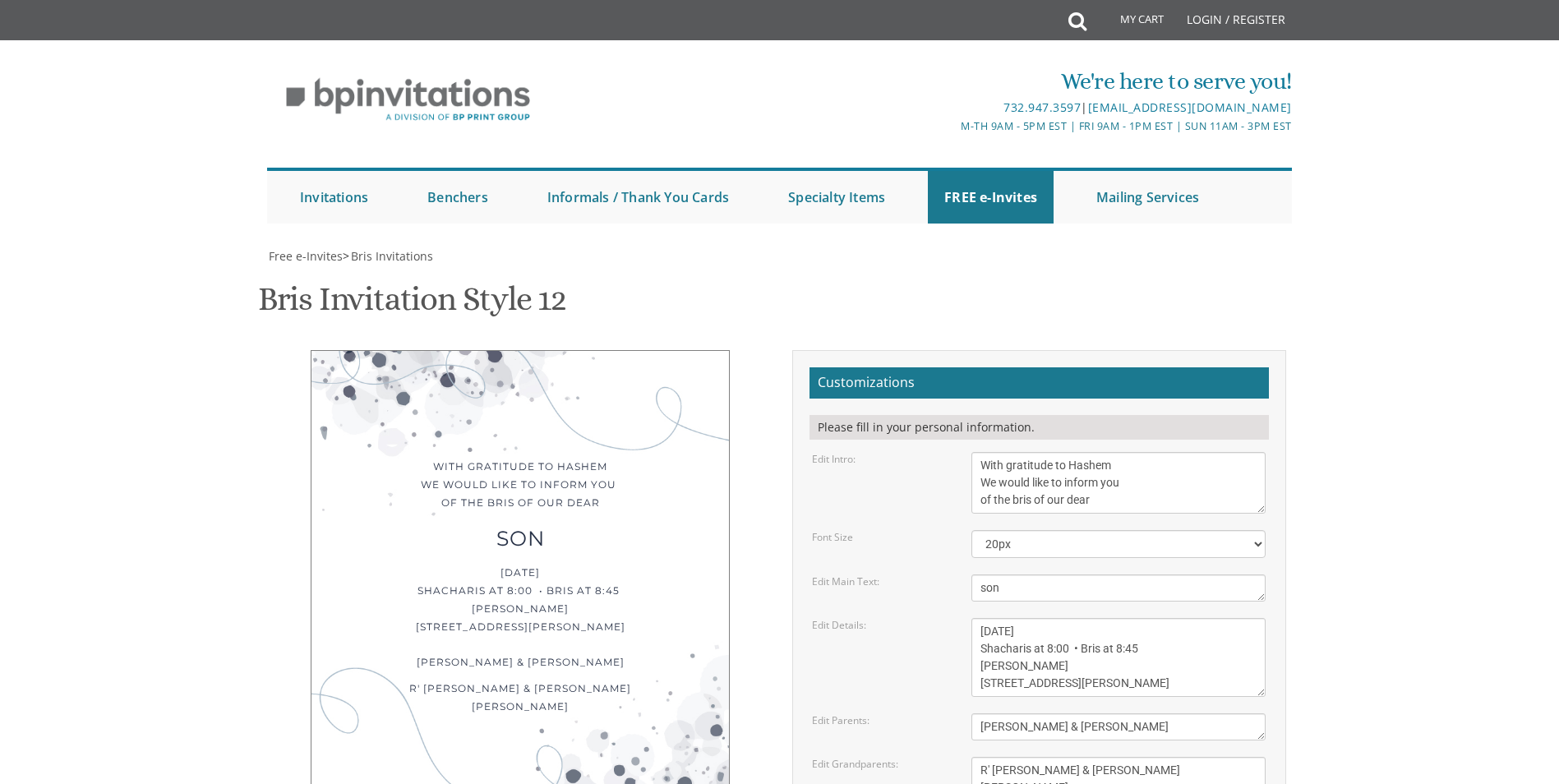
scroll to position [164, 0]
drag, startPoint x: 1069, startPoint y: 521, endPoint x: 1107, endPoint y: 529, distance: 38.8
click at [1107, 618] on textarea "[DATE] Shacharis at 7:00 • Bris at 7:45 [GEOGRAPHIC_DATA][PERSON_NAME] [STREET_…" at bounding box center [1118, 658] width 294 height 79
type textarea "[DATE] Shacharis at 8:00 • Bris at 8:45 [PERSON_NAME] [STREET_ADDRESS]"
click at [680, 683] on div "R' [PERSON_NAME] & [PERSON_NAME] [PERSON_NAME]" at bounding box center [521, 701] width 352 height 36
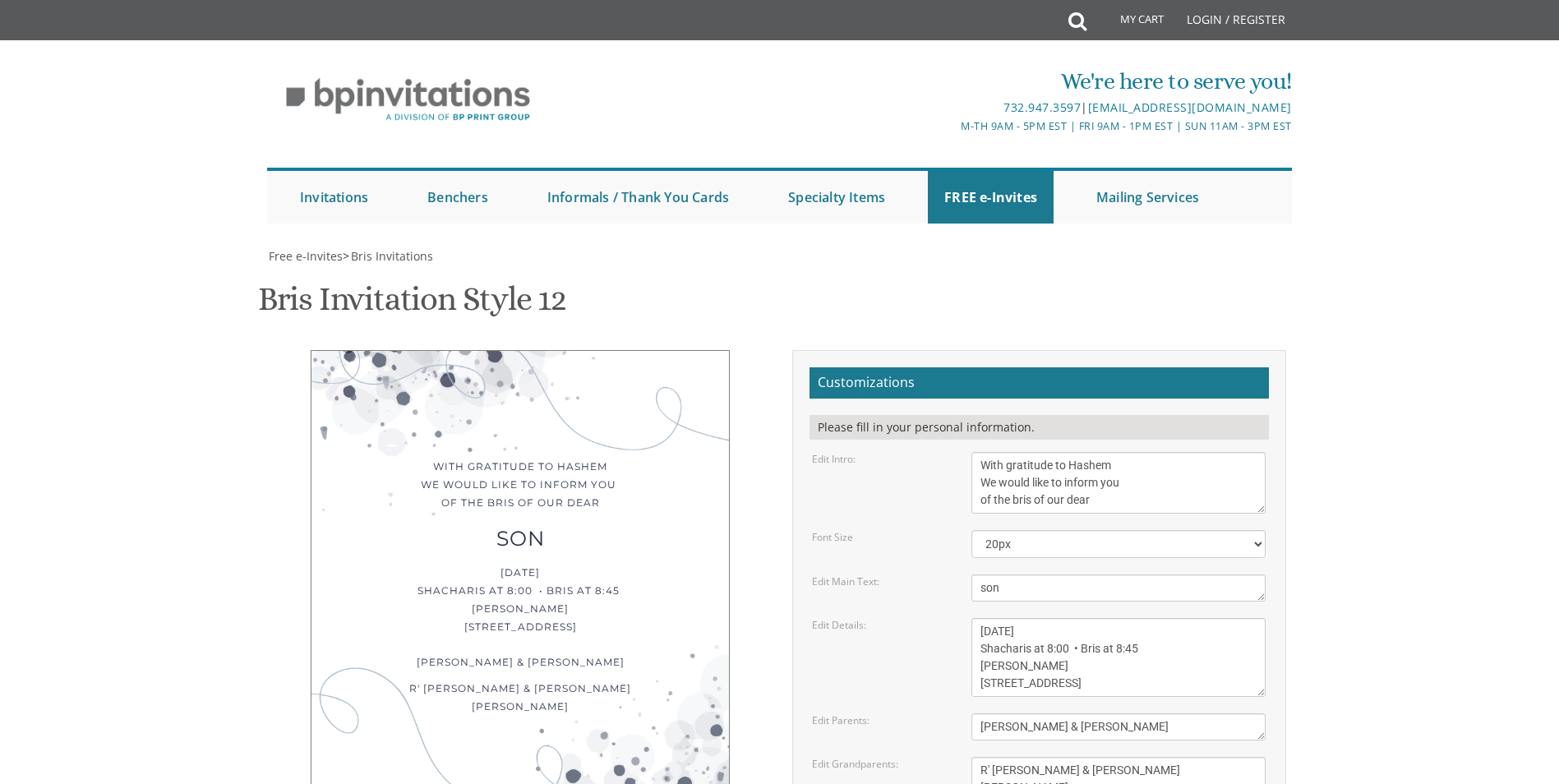
scroll to position [247, 0]
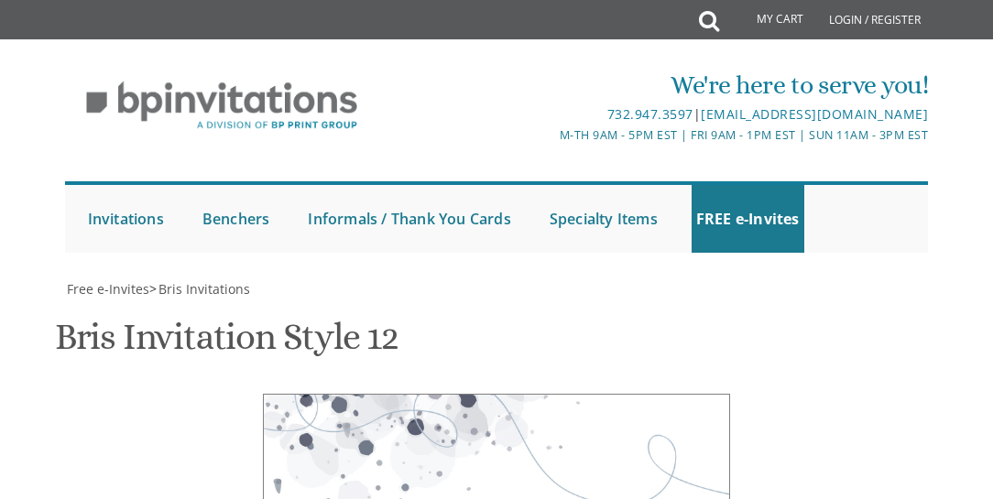
scroll to position [0, 0]
